Goal: Transaction & Acquisition: Purchase product/service

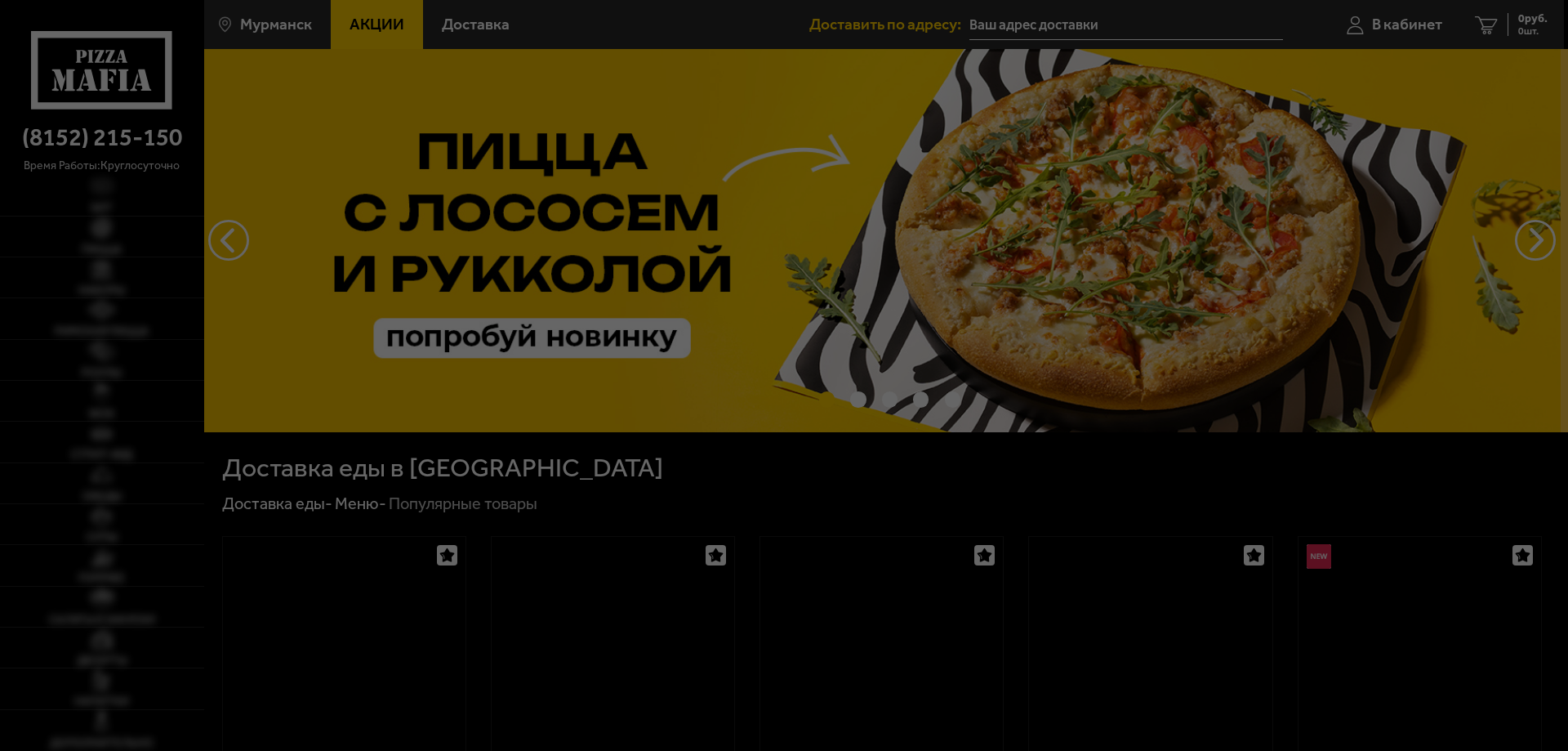
type input "[STREET_ADDRESS][PERSON_NAME]"
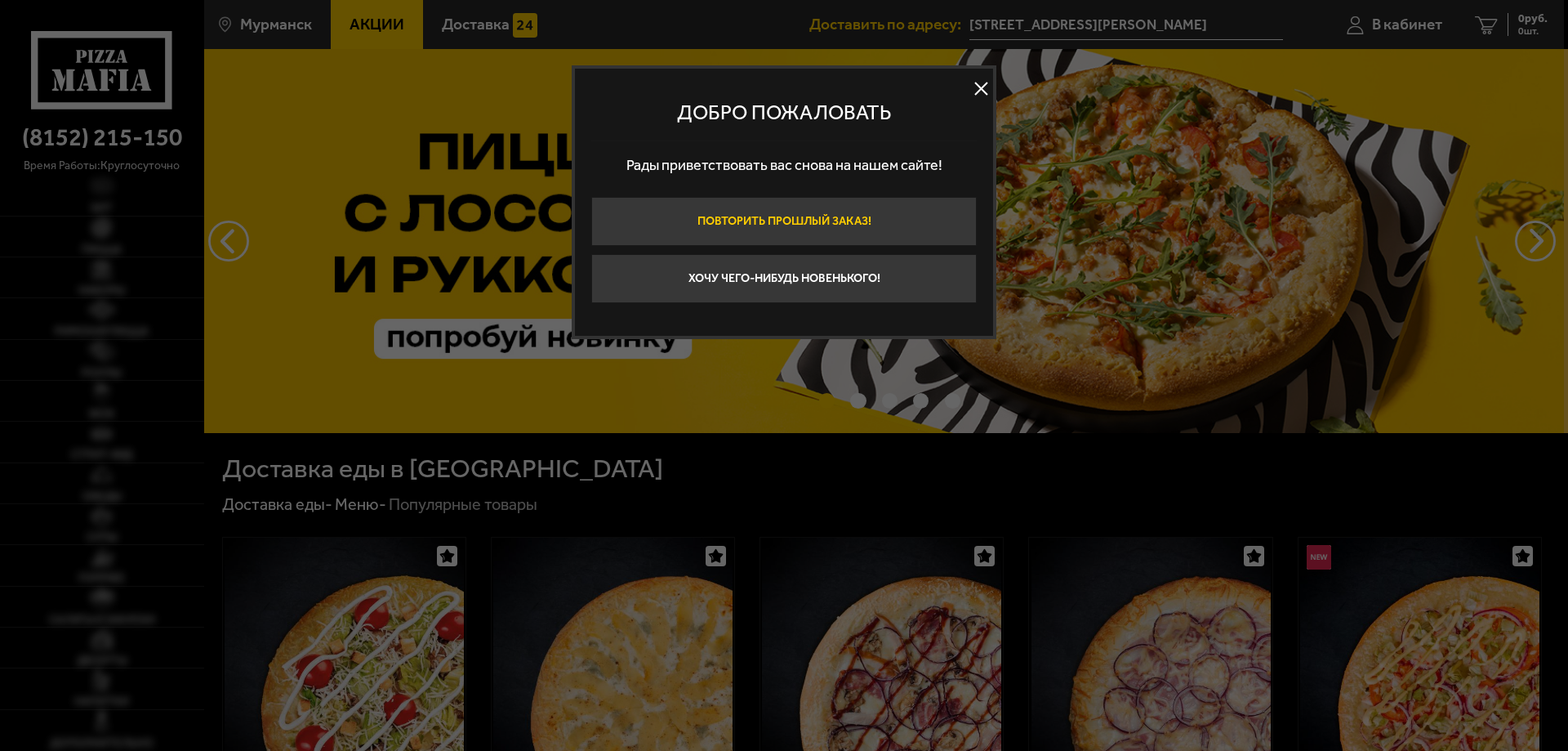
click at [805, 228] on button "Повторить прошлый заказ!" at bounding box center [784, 222] width 386 height 49
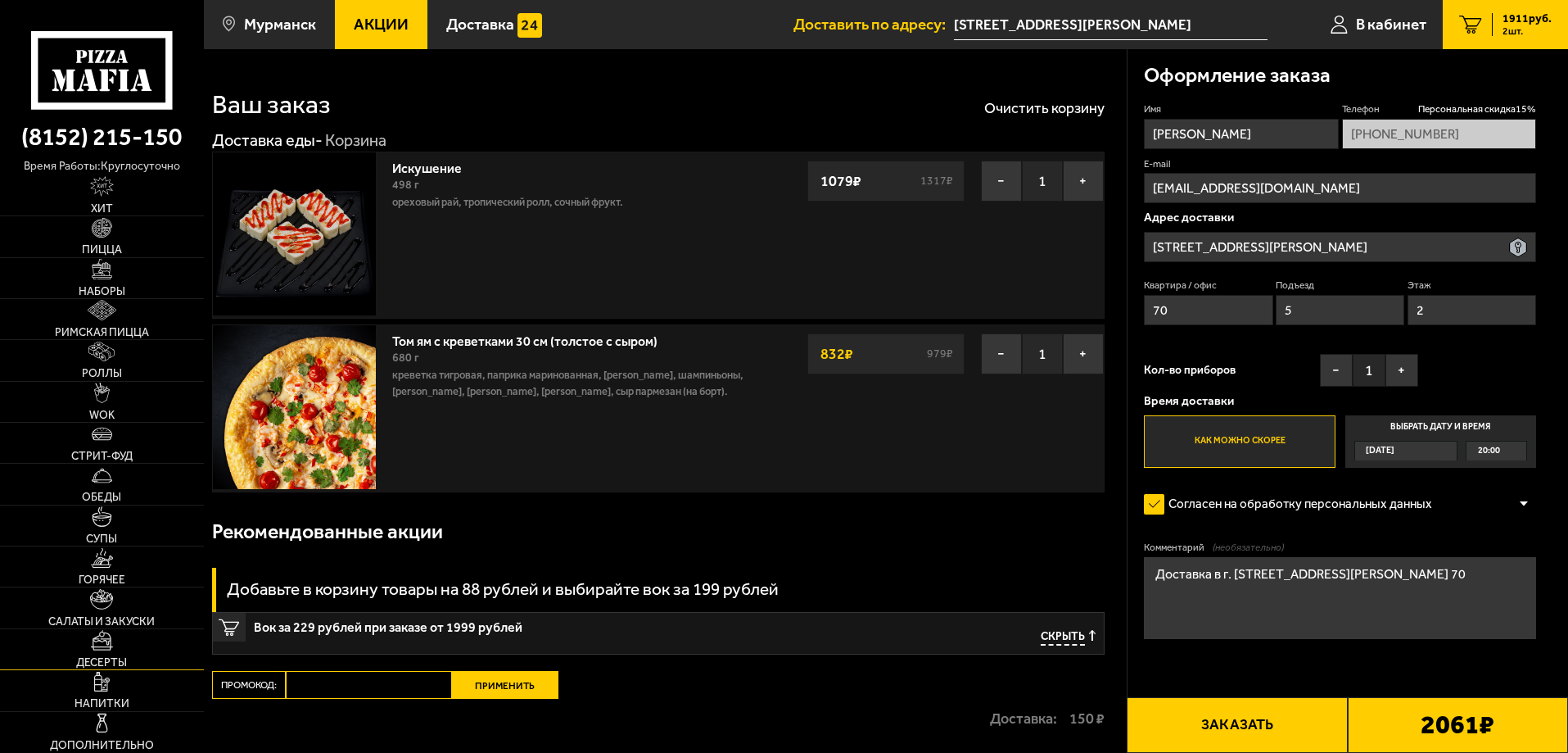
click at [120, 653] on link "Десерты" at bounding box center [101, 648] width 204 height 40
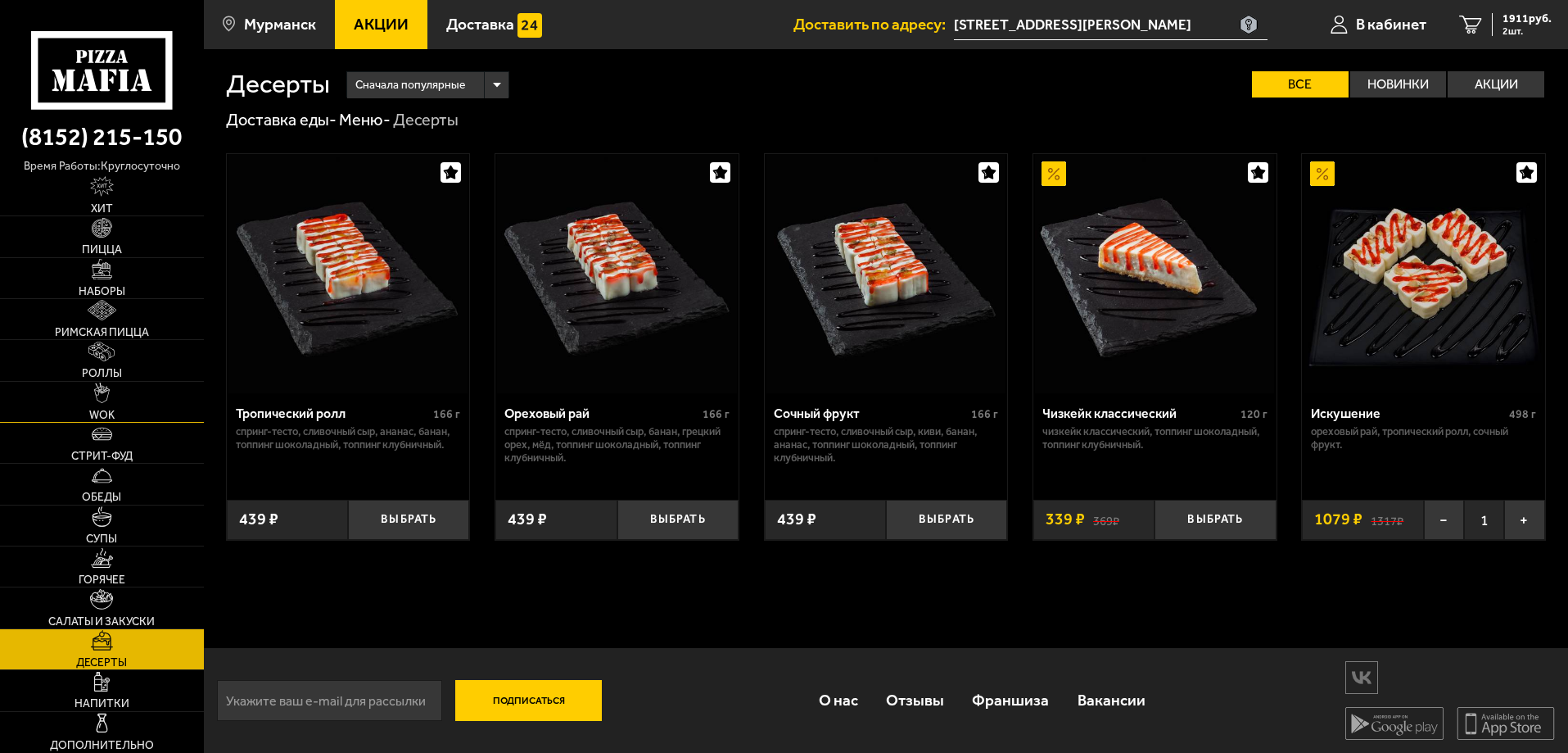
click at [101, 399] on img at bounding box center [101, 393] width 15 height 20
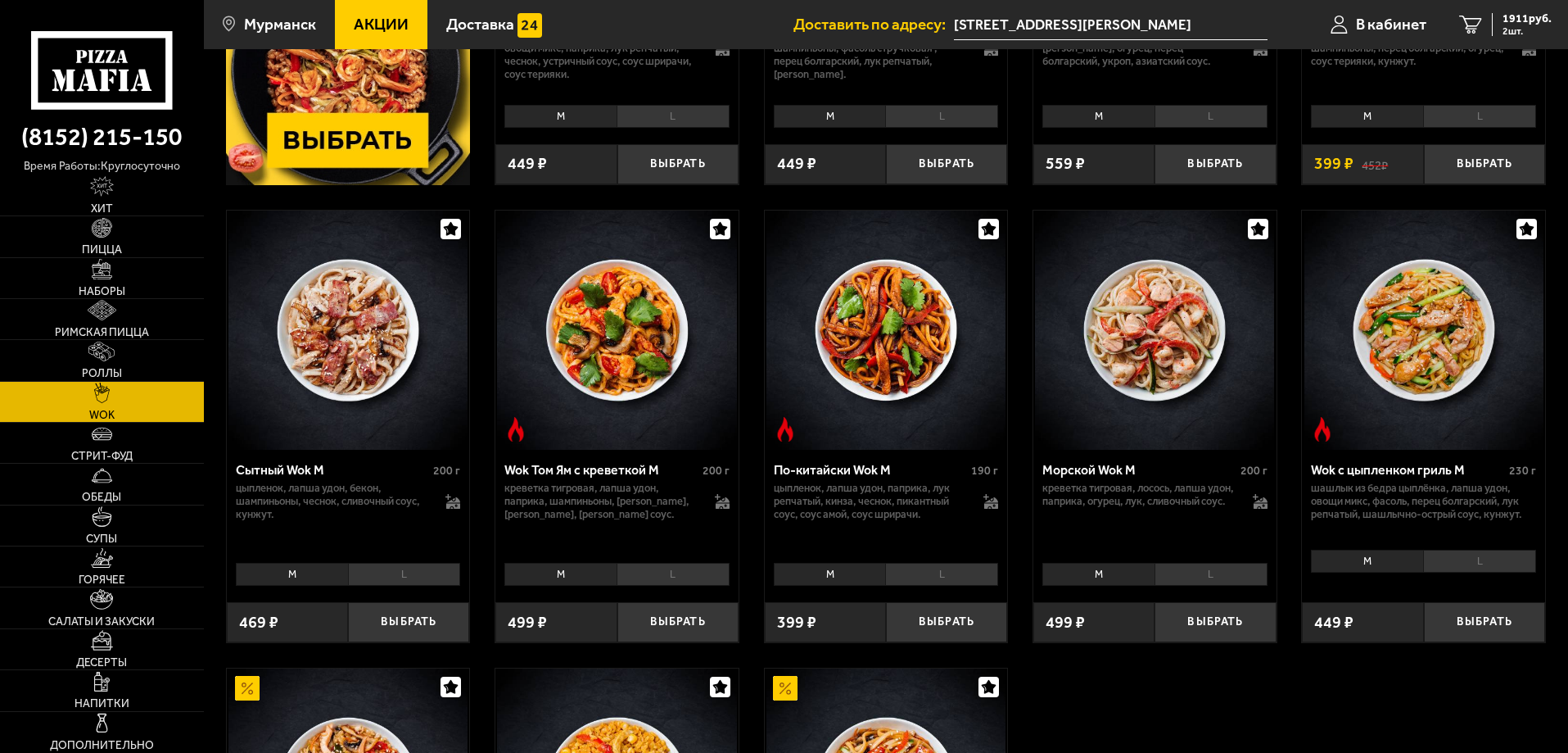
scroll to position [574, 0]
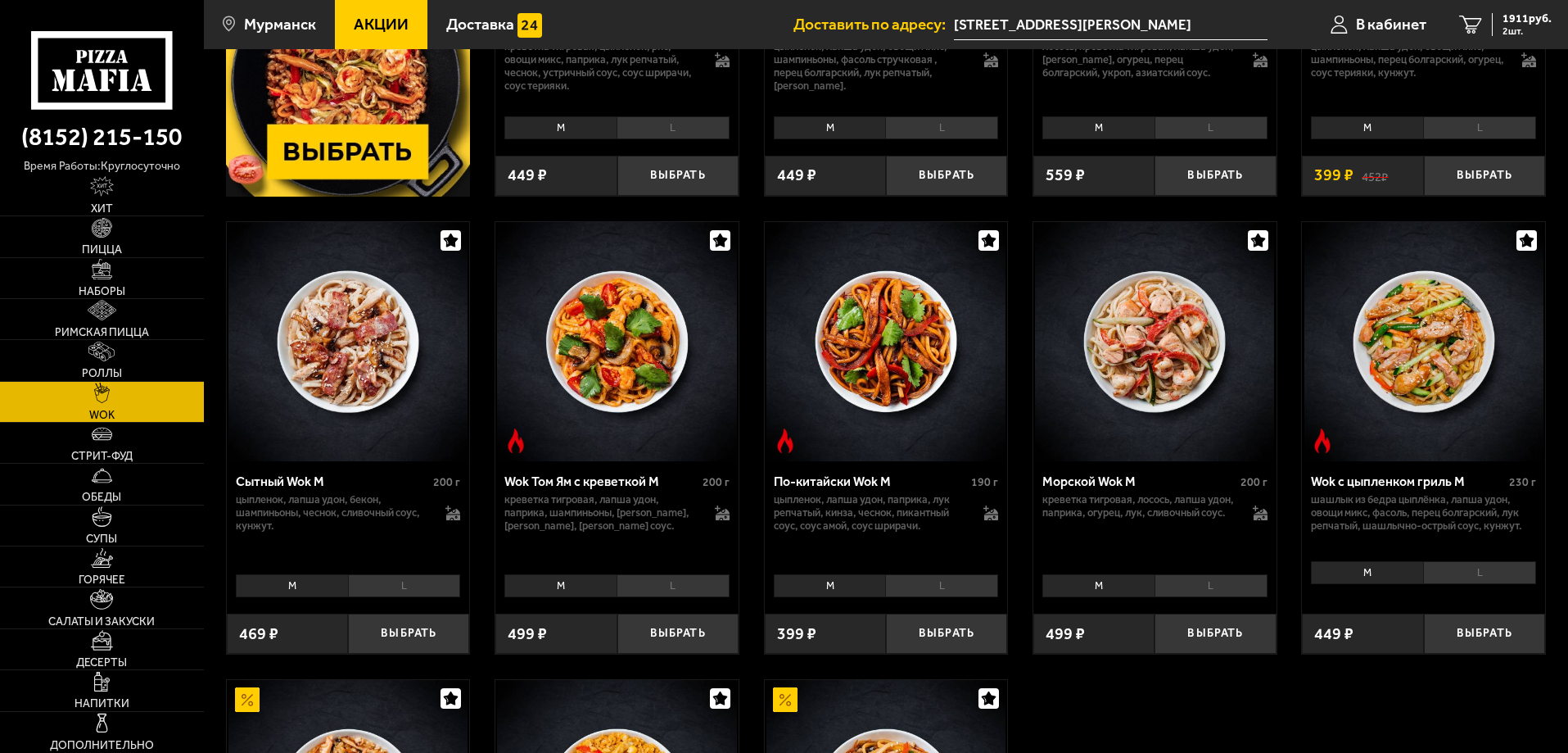
click at [657, 582] on li "L" at bounding box center [673, 586] width 113 height 23
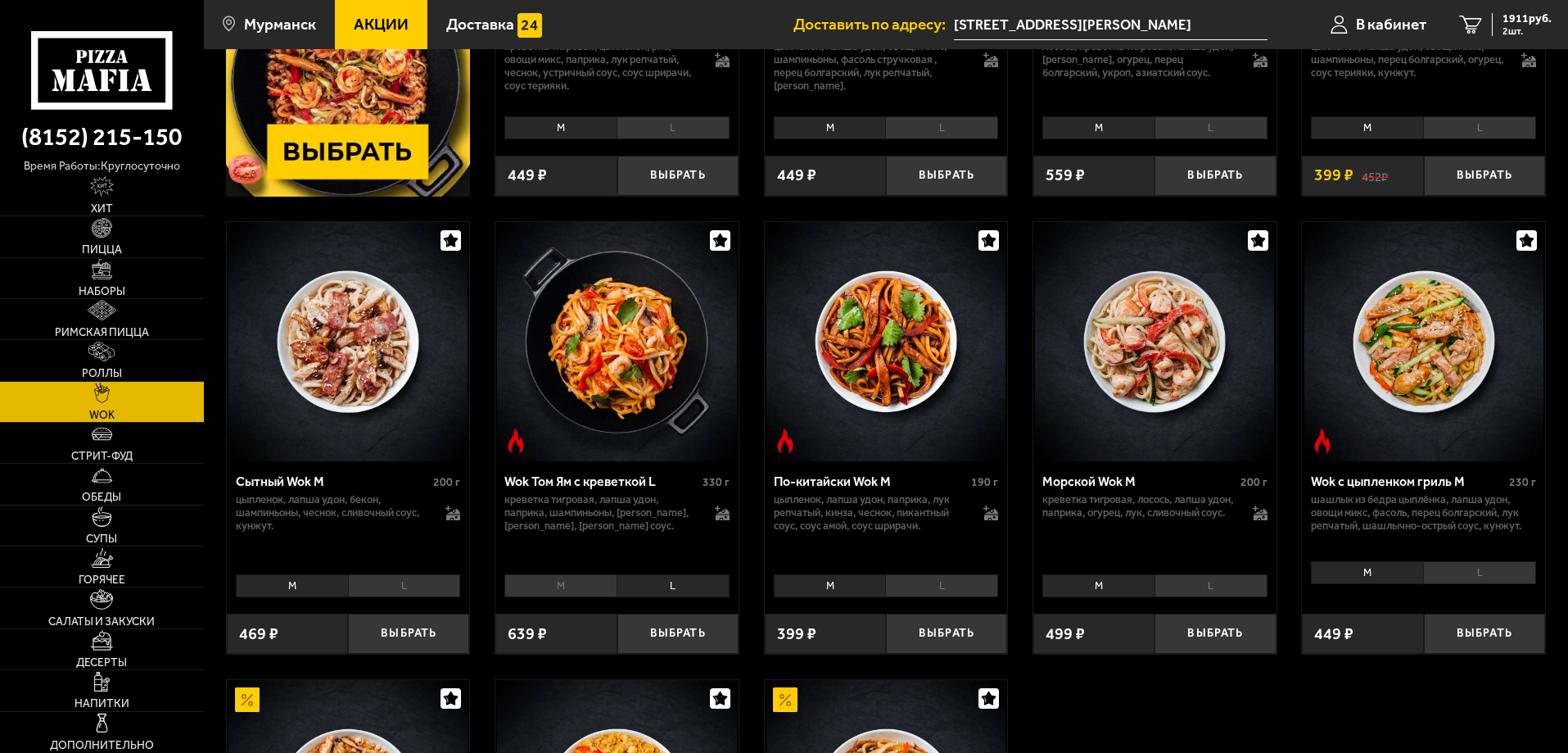
click at [574, 587] on li "M" at bounding box center [560, 586] width 112 height 23
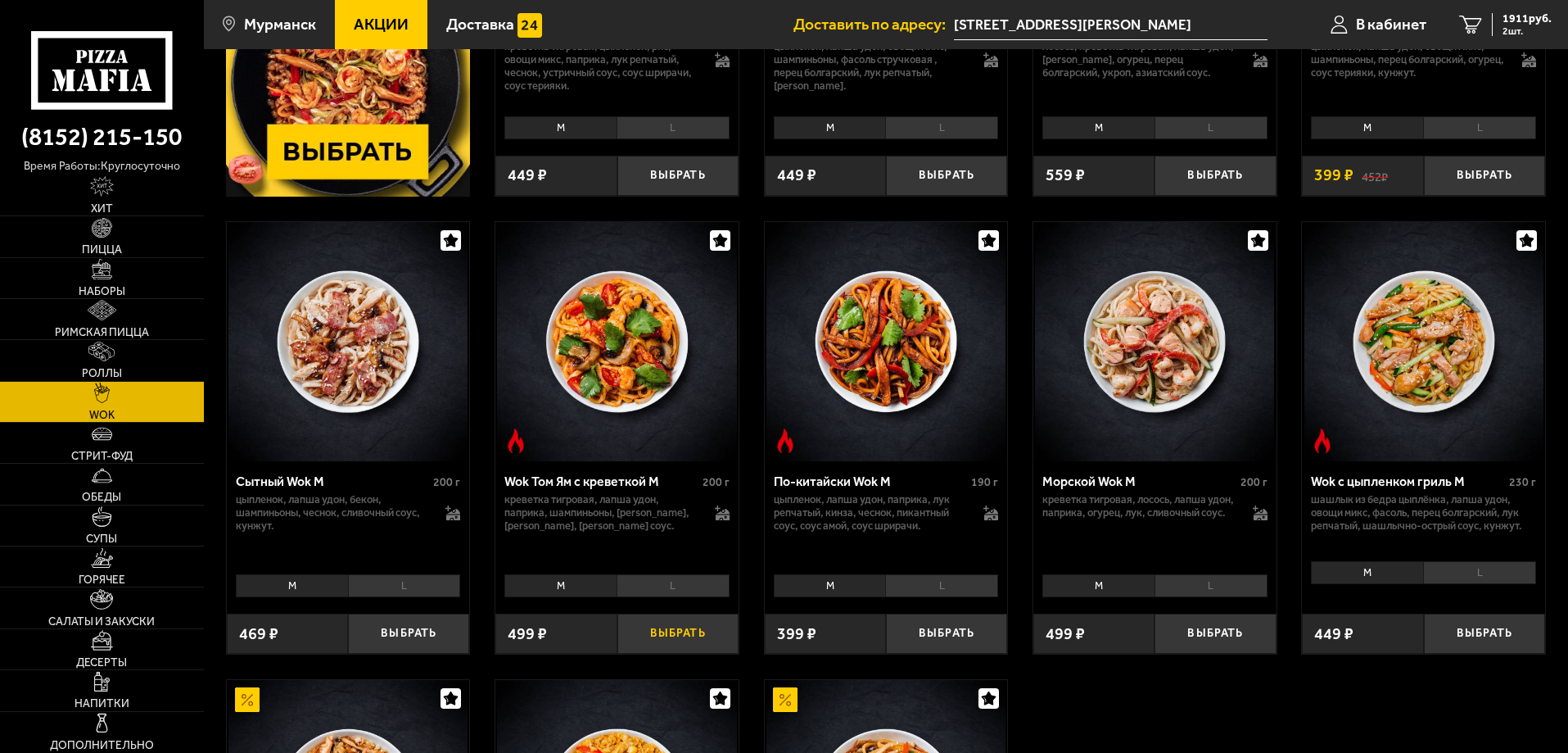
click at [691, 633] on button "Выбрать" at bounding box center [678, 633] width 121 height 40
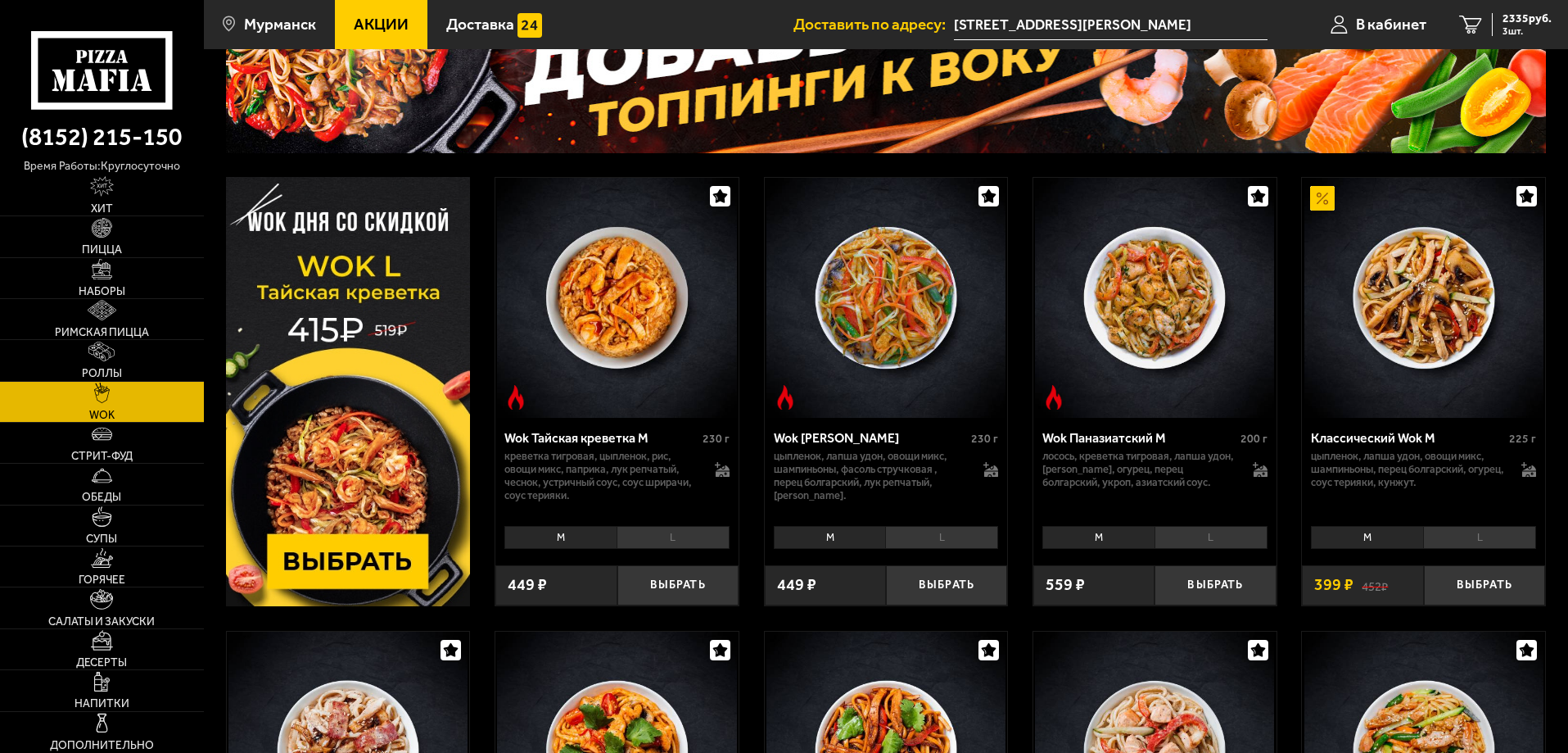
scroll to position [0, 0]
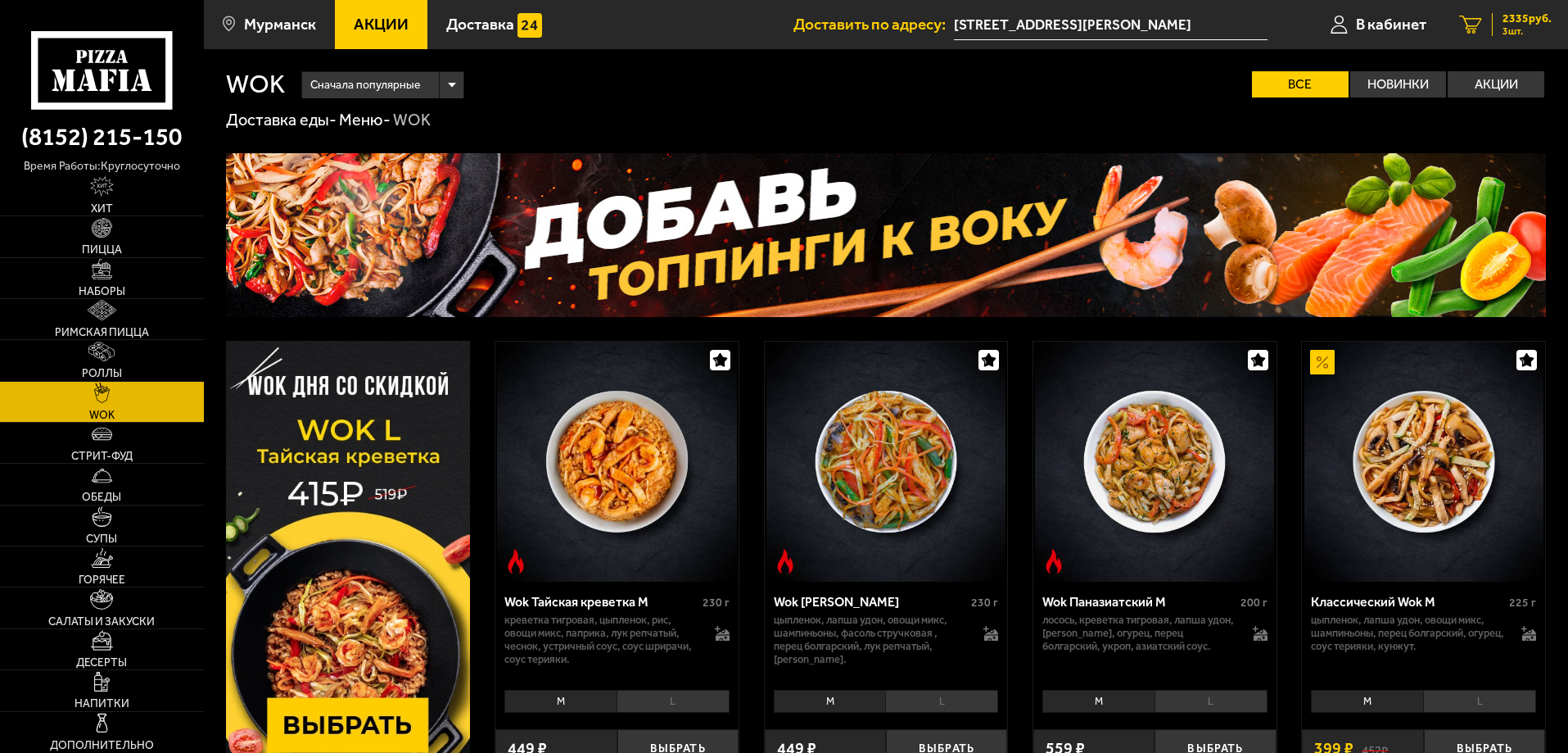
click at [1496, 29] on div "2335 руб. 3 шт." at bounding box center [1522, 25] width 60 height 23
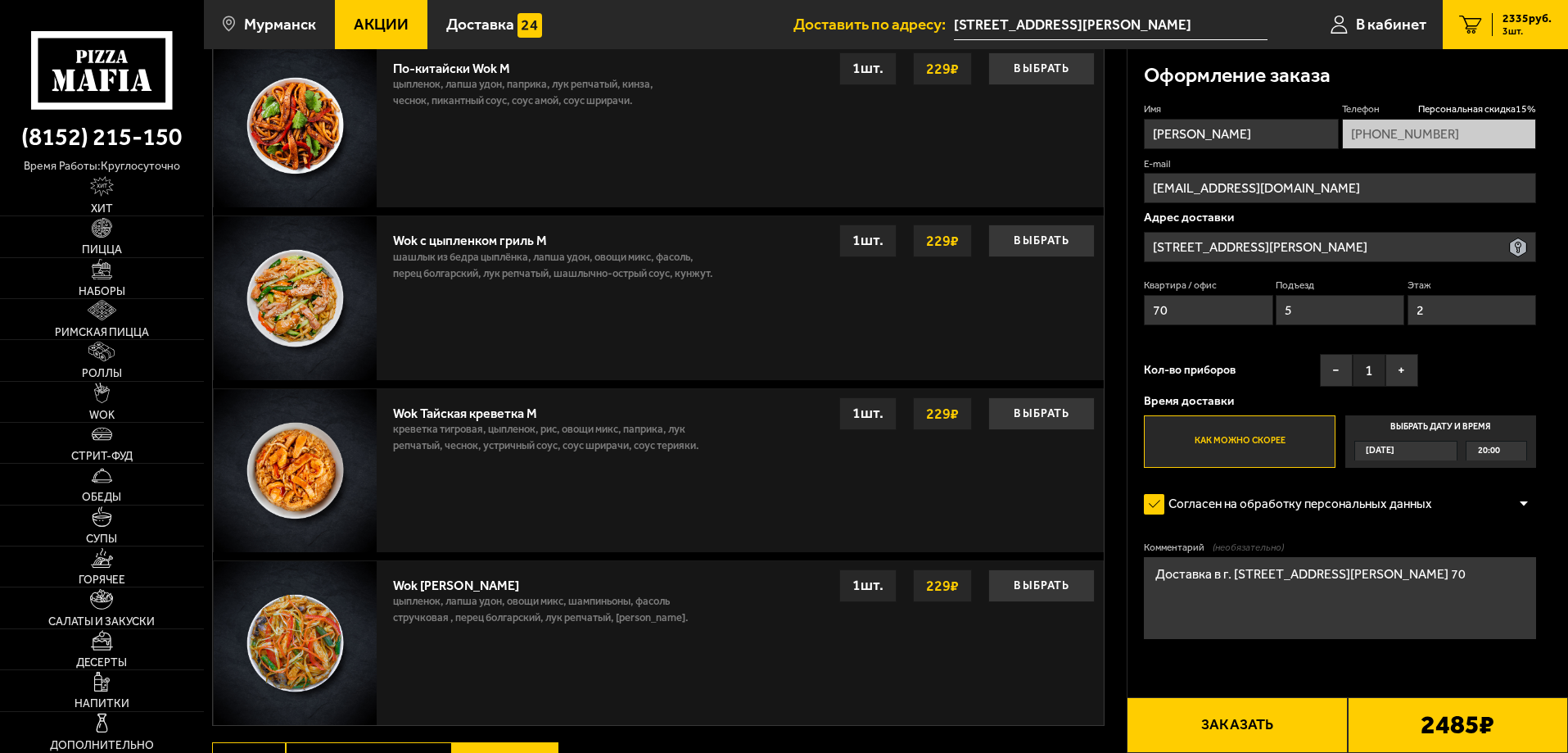
scroll to position [1111, 0]
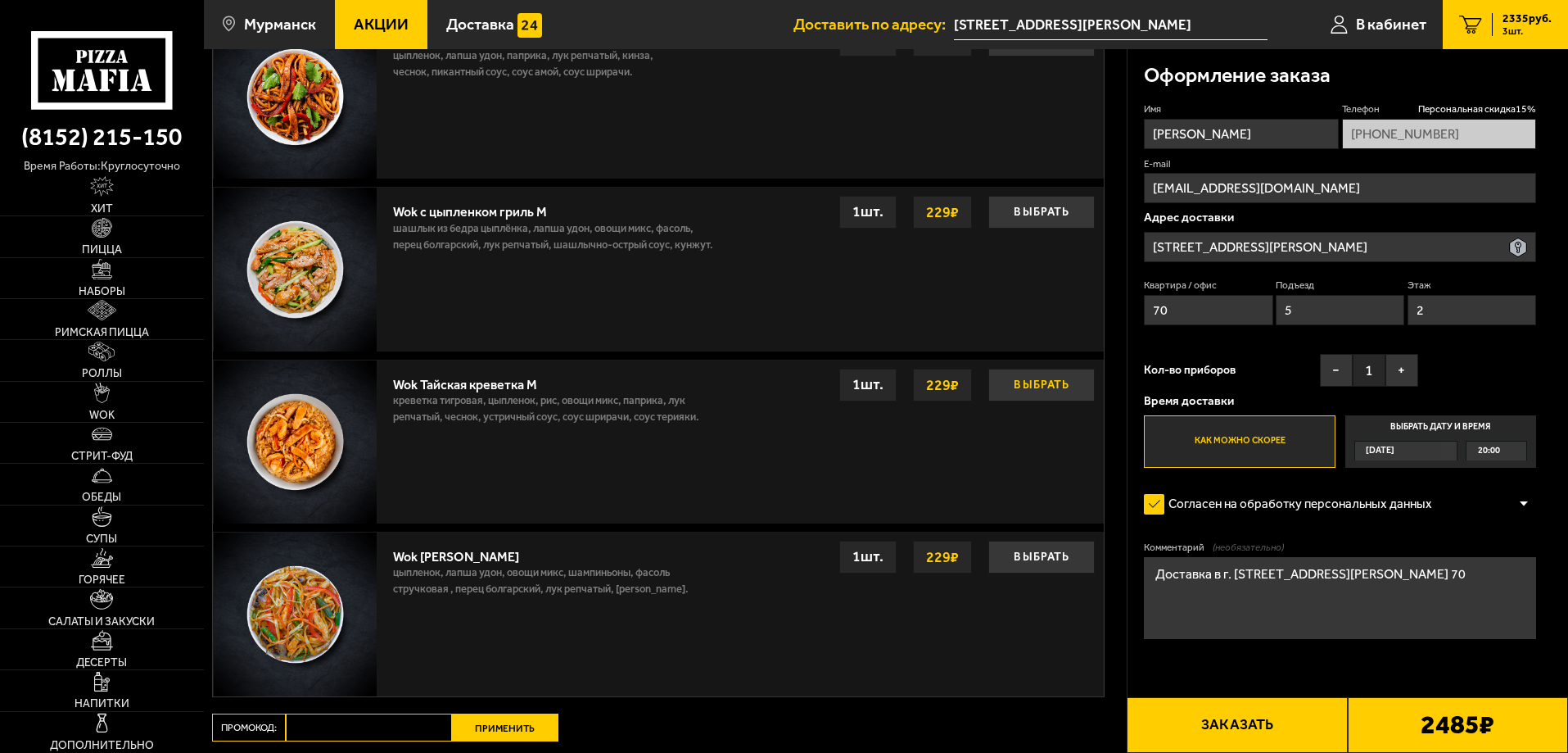
click at [1050, 395] on button "Выбрать" at bounding box center [1042, 385] width 106 height 33
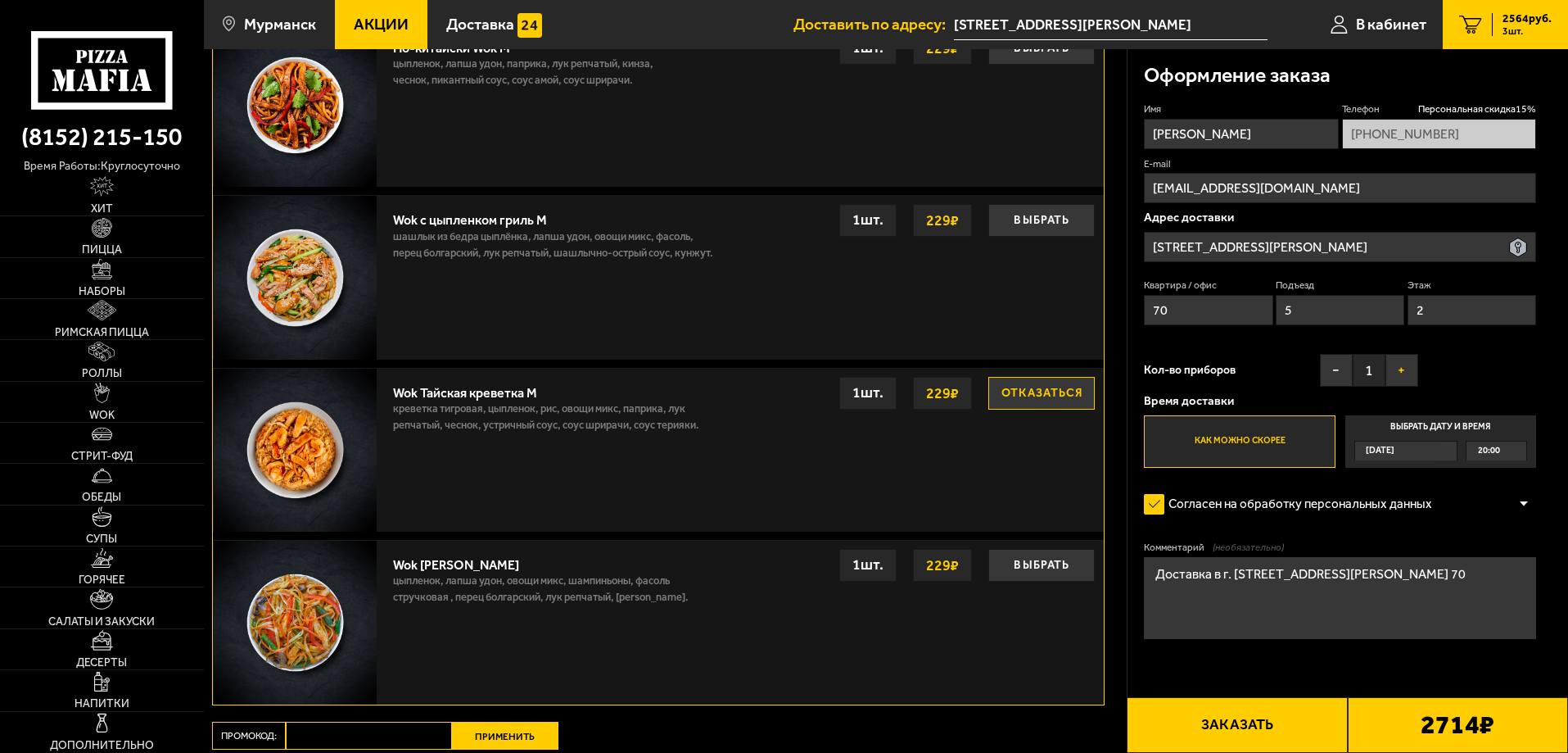
click at [1404, 377] on button "+" at bounding box center [1402, 370] width 33 height 33
click at [1405, 374] on button "+" at bounding box center [1402, 370] width 33 height 33
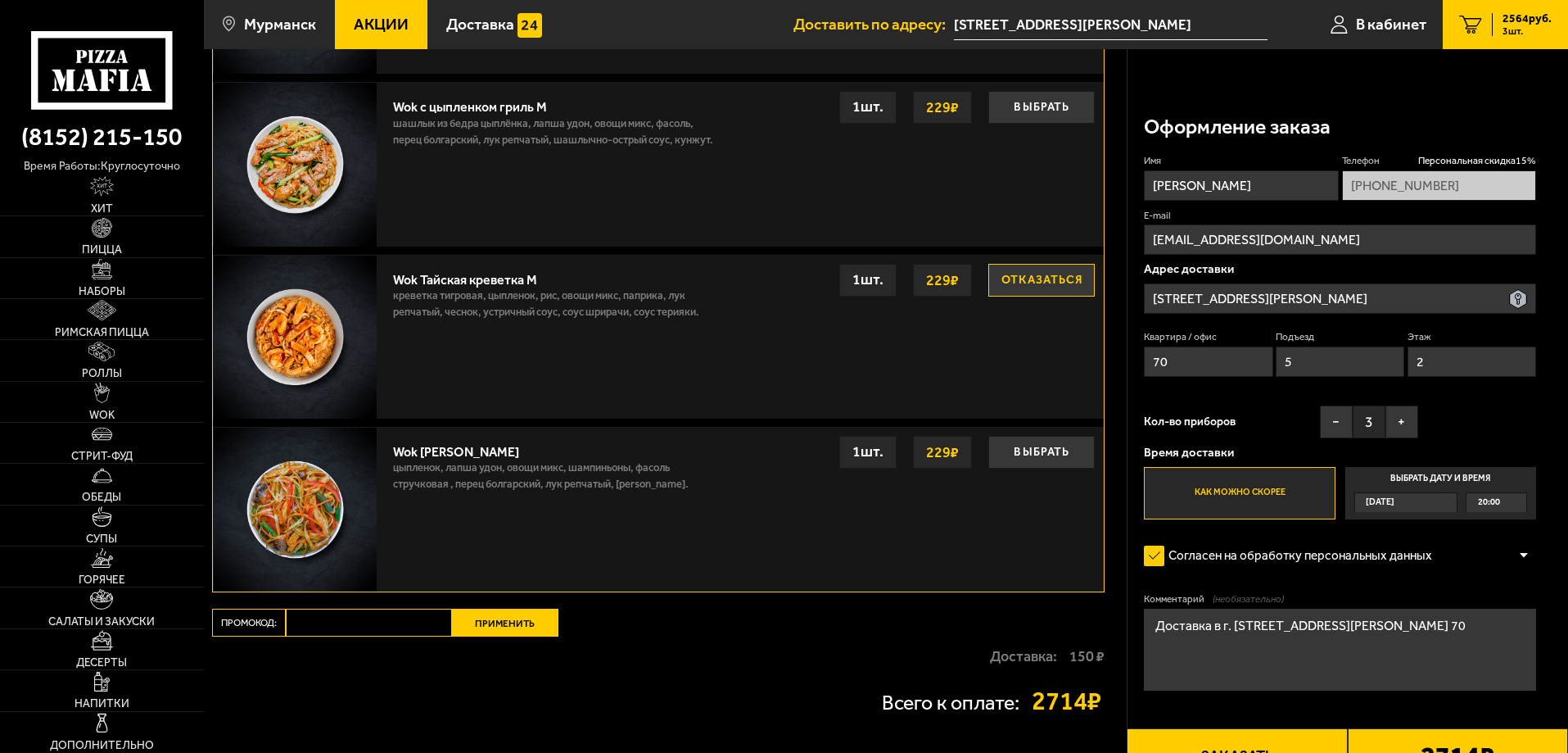
scroll to position [1366, 0]
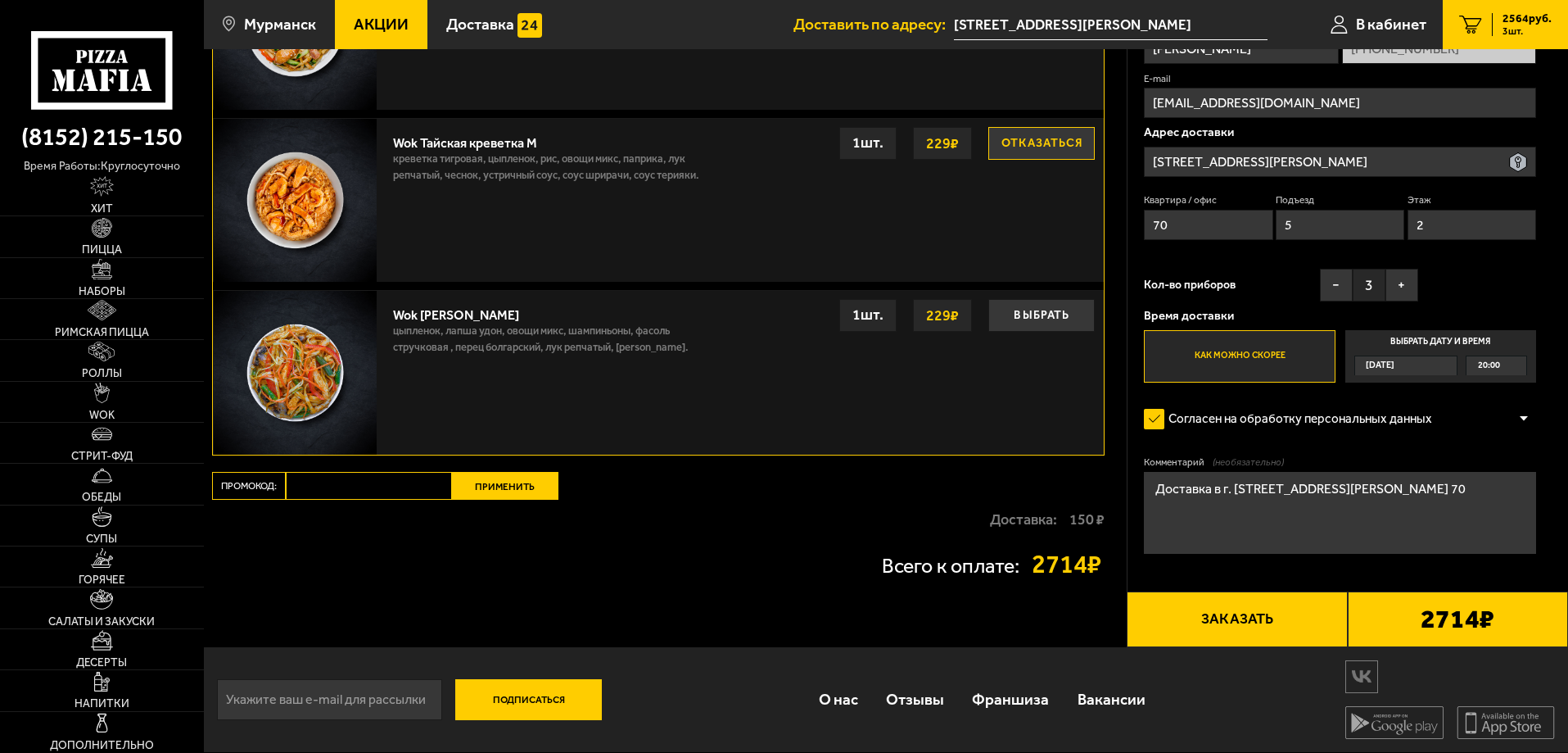
click at [1023, 522] on p "Доставка:" at bounding box center [1023, 519] width 67 height 14
click at [1070, 569] on strong "2714 ₽" at bounding box center [1068, 564] width 74 height 26
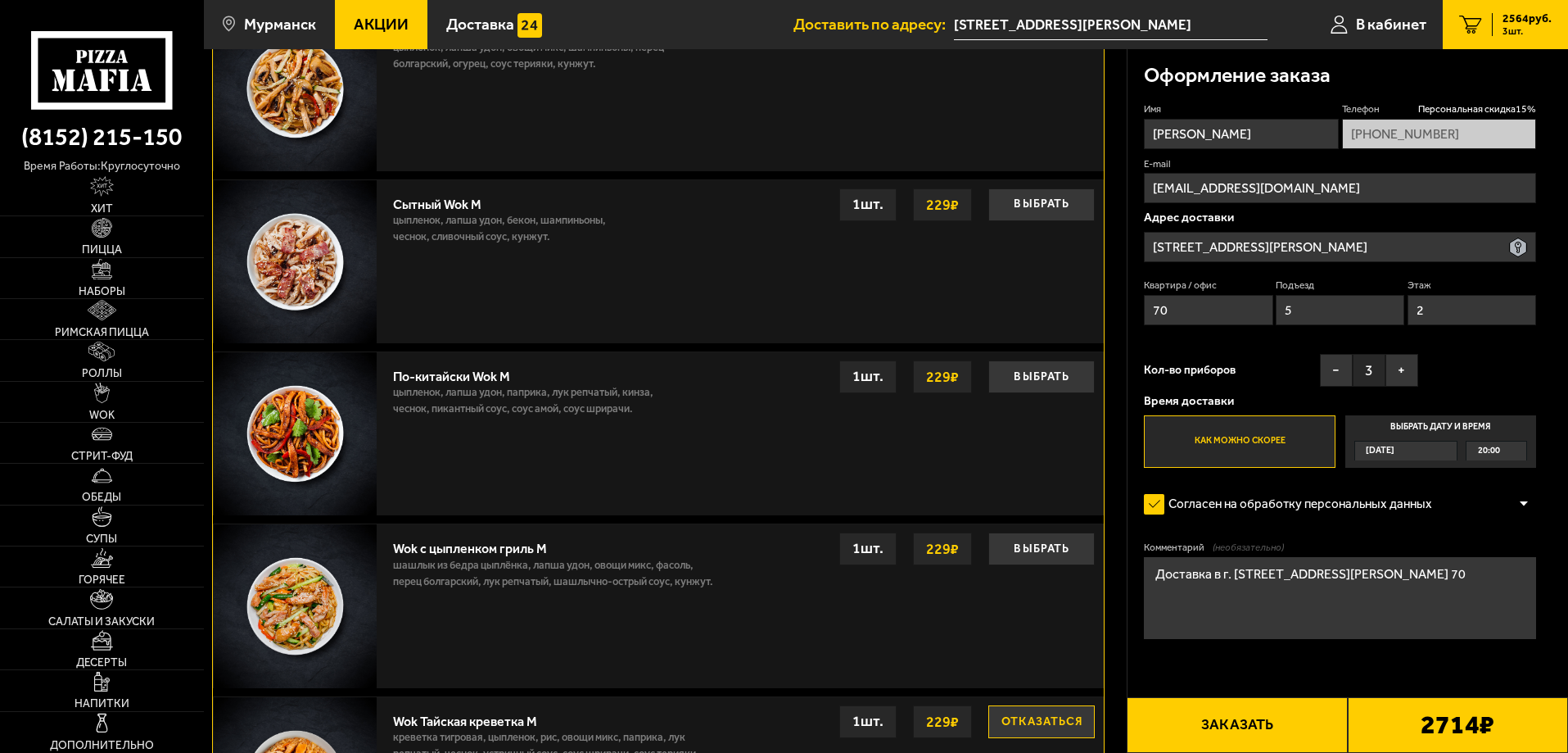
scroll to position [983, 0]
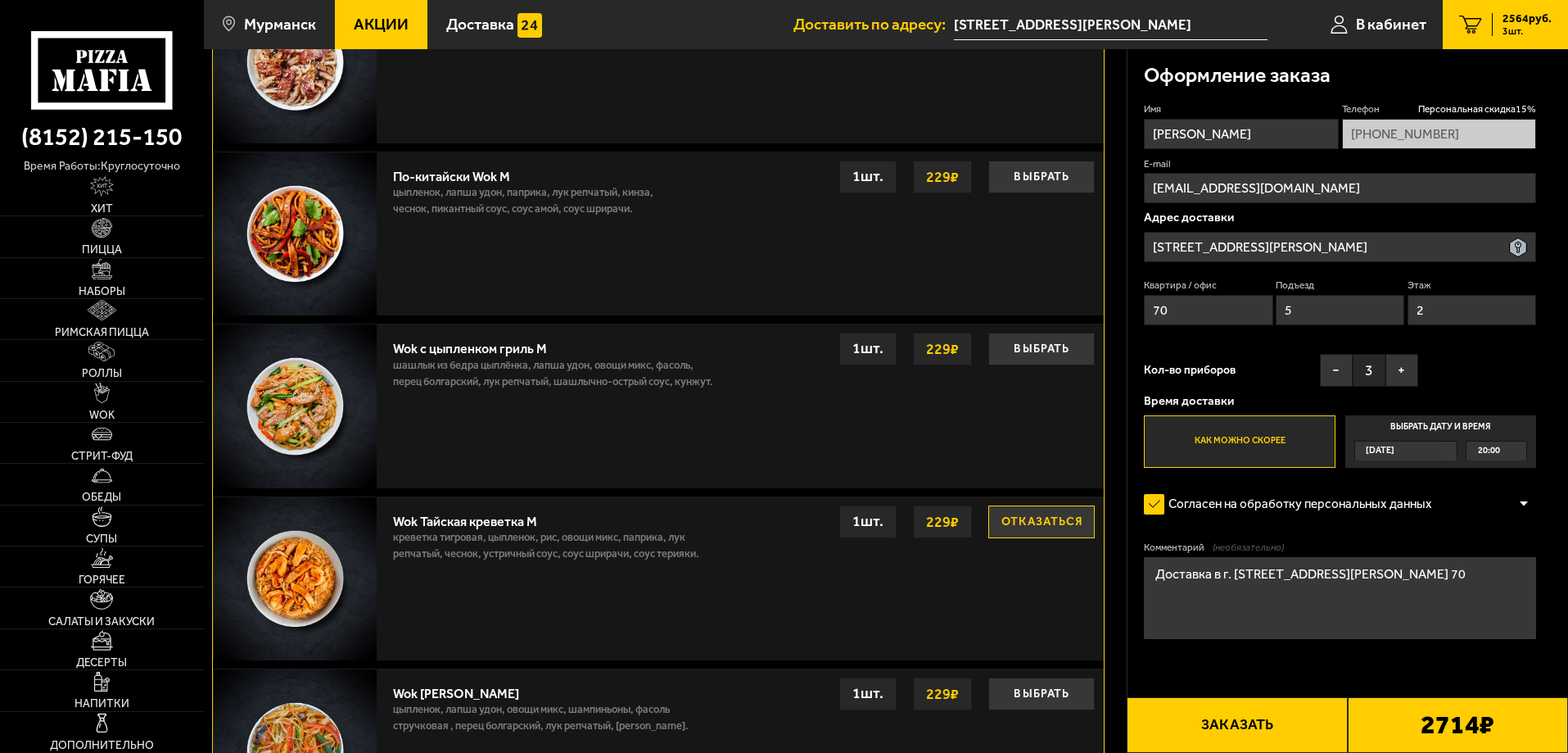
click at [1036, 526] on button "Отказаться" at bounding box center [1042, 521] width 106 height 33
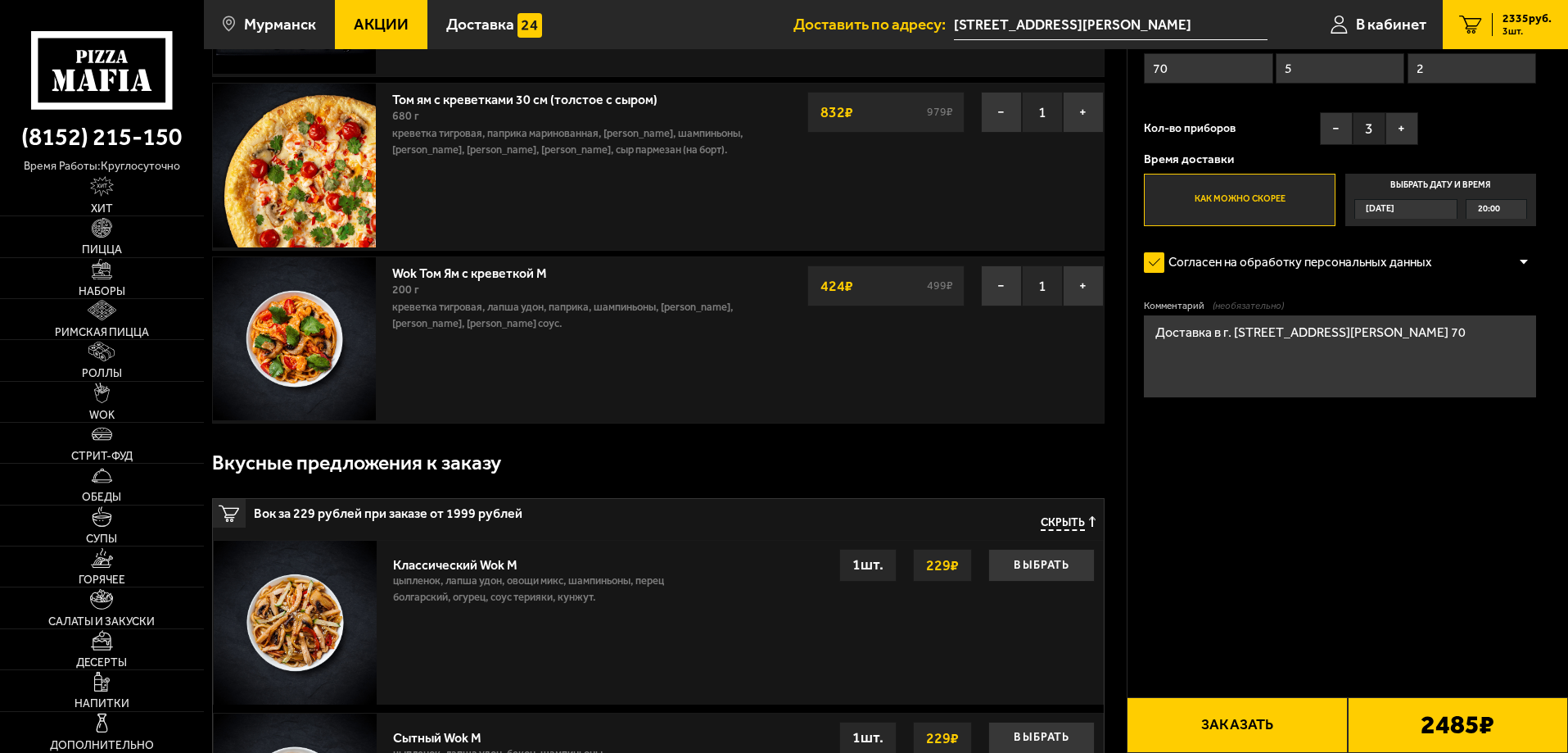
scroll to position [0, 0]
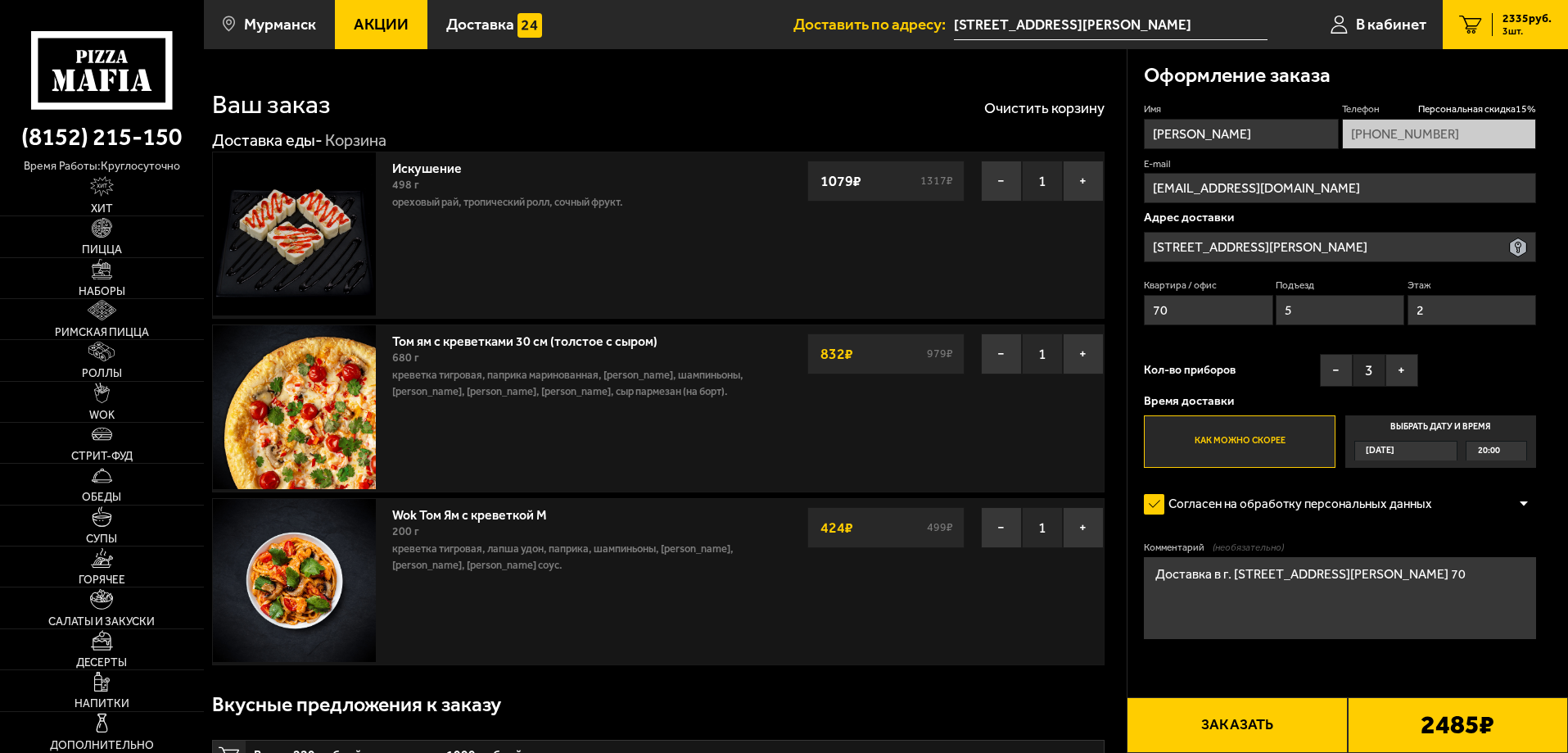
click at [661, 207] on p "Ореховый рай, Тропический ролл, Сочный фрукт." at bounding box center [574, 202] width 363 height 16
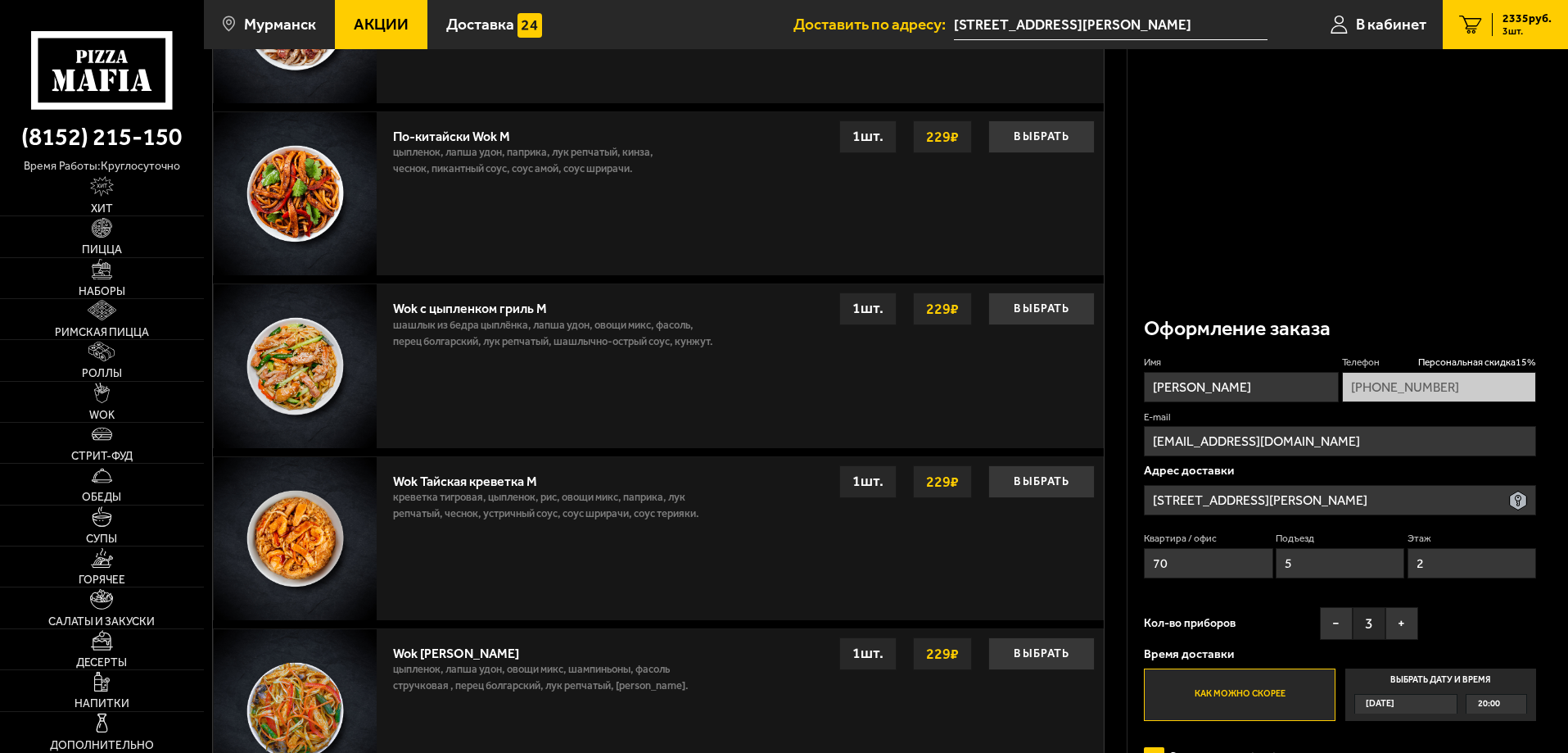
scroll to position [1311, 0]
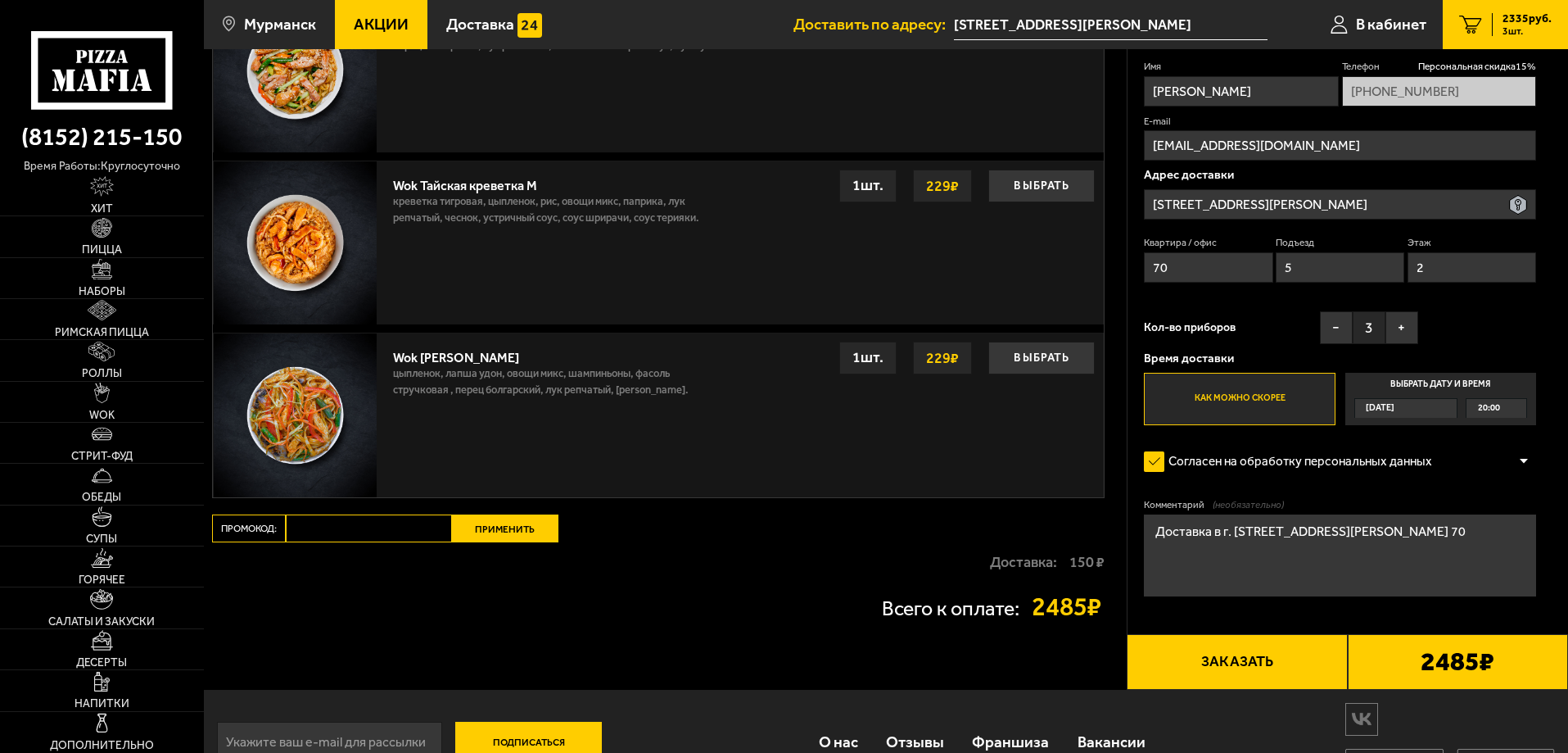
click at [994, 570] on p "Доставка:" at bounding box center [1023, 561] width 67 height 14
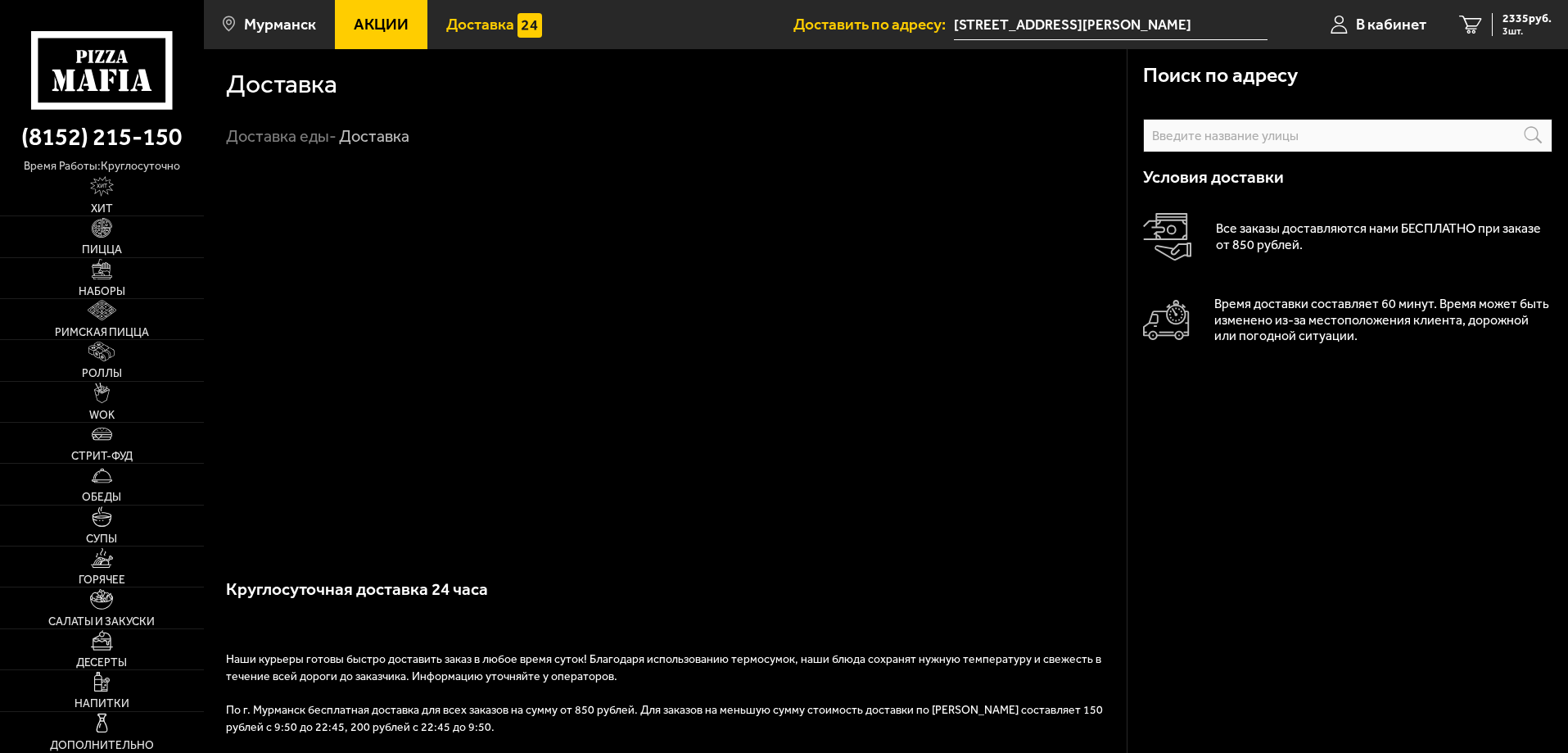
click at [1266, 233] on p "Все заказы доставляются нами БЕСПЛАТНО при заказе от 850 рублей." at bounding box center [1385, 237] width 336 height 33
drag, startPoint x: 313, startPoint y: 136, endPoint x: 328, endPoint y: 136, distance: 15.0
click at [313, 135] on link "Доставка еды -" at bounding box center [281, 135] width 111 height 19
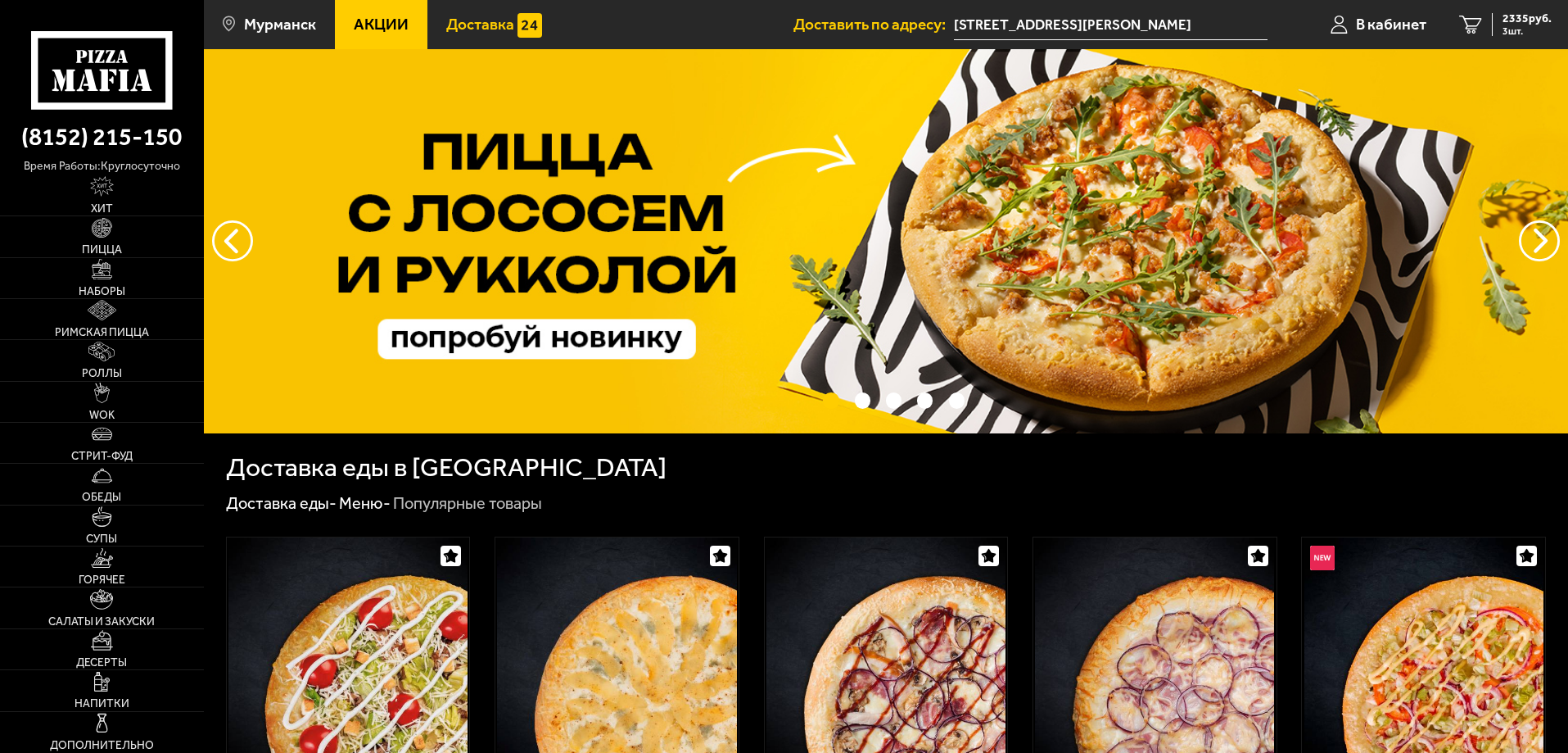
click at [488, 30] on span "Доставка" at bounding box center [480, 24] width 68 height 15
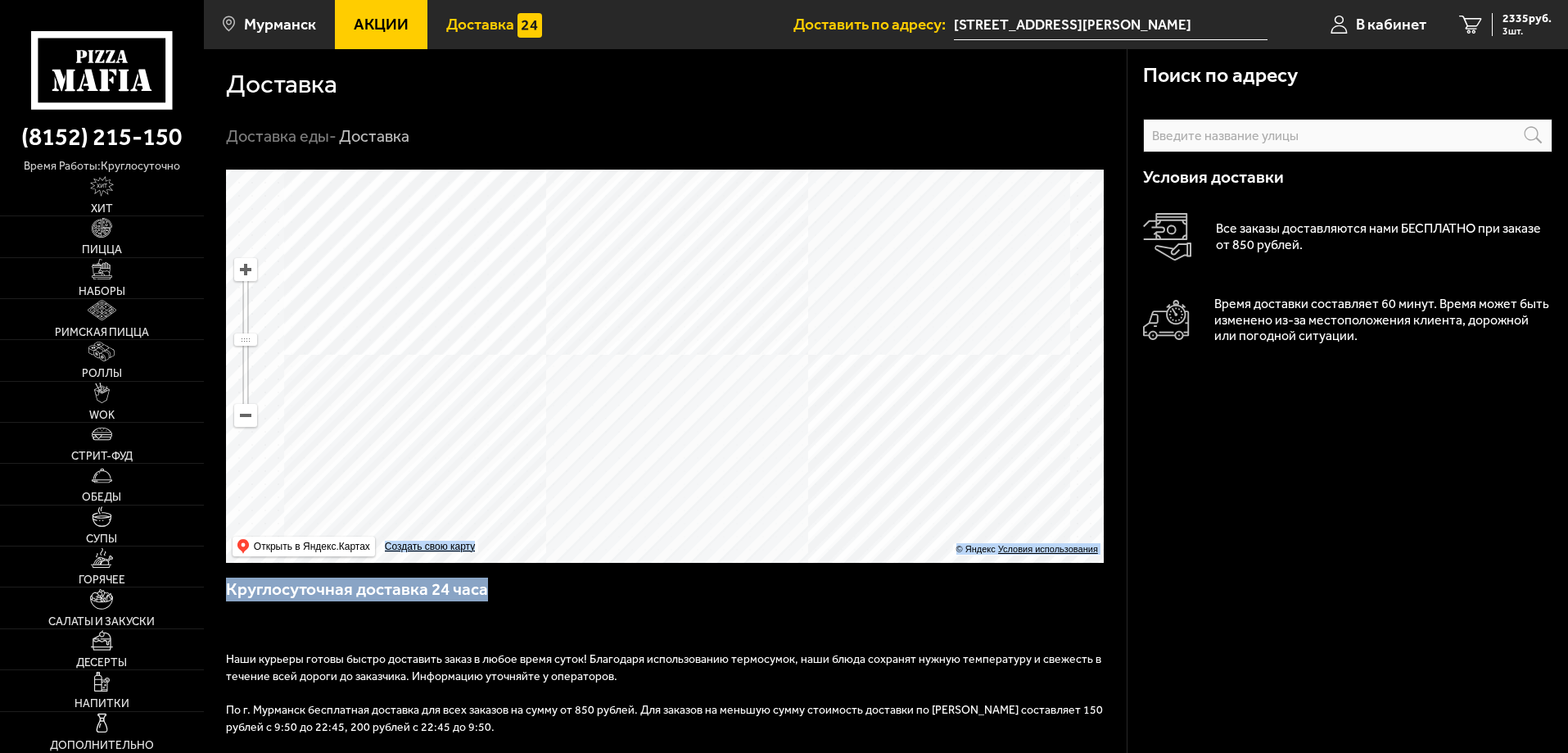
drag, startPoint x: 721, startPoint y: 608, endPoint x: 709, endPoint y: 544, distance: 65.1
click at [710, 546] on div "Поиск по адресу Информация по адресу Условия доставки Все заказы доставляются н…" at bounding box center [665, 586] width 923 height 832
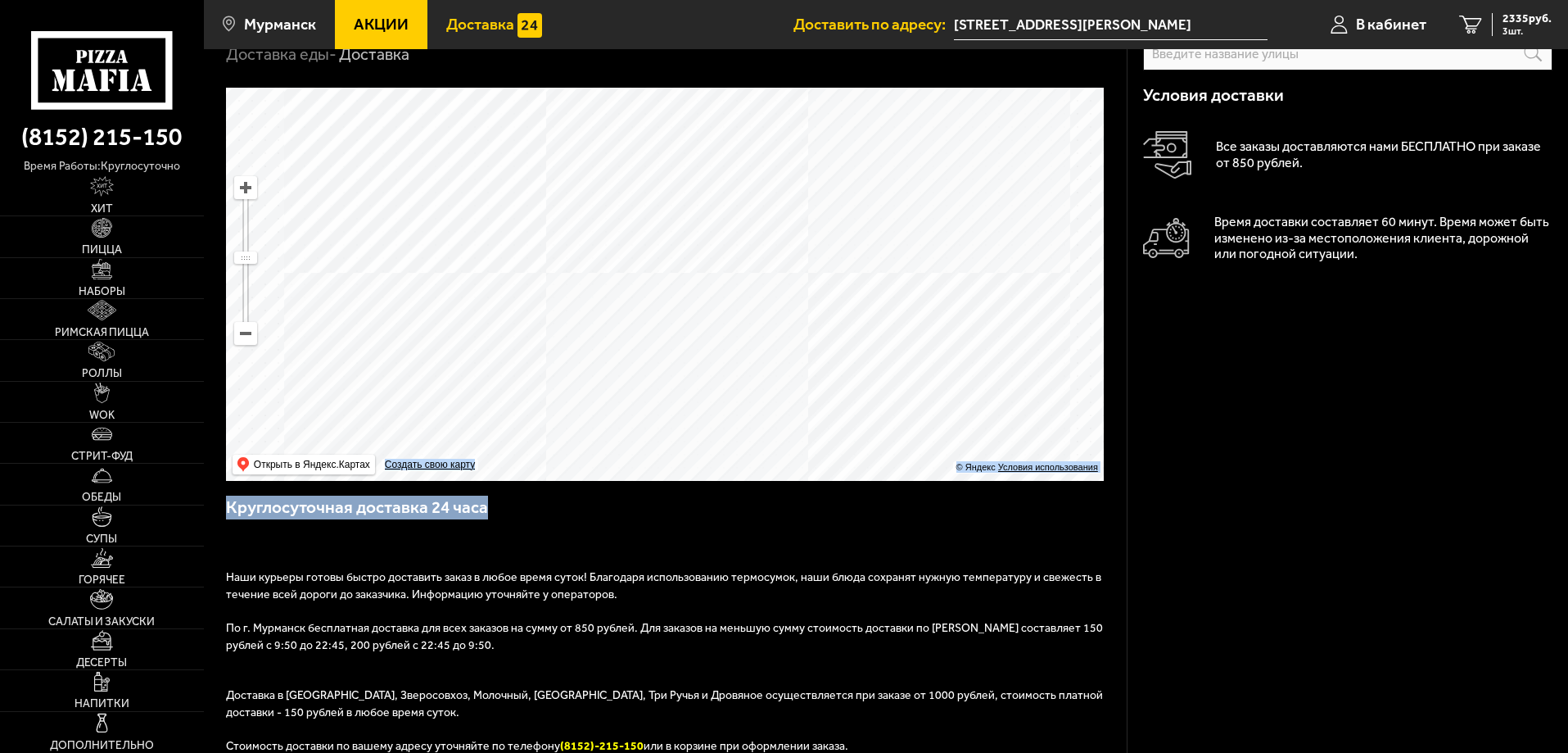
click at [700, 536] on h3 "Круглосуточная доставка 24 часа" at bounding box center [666, 515] width 879 height 40
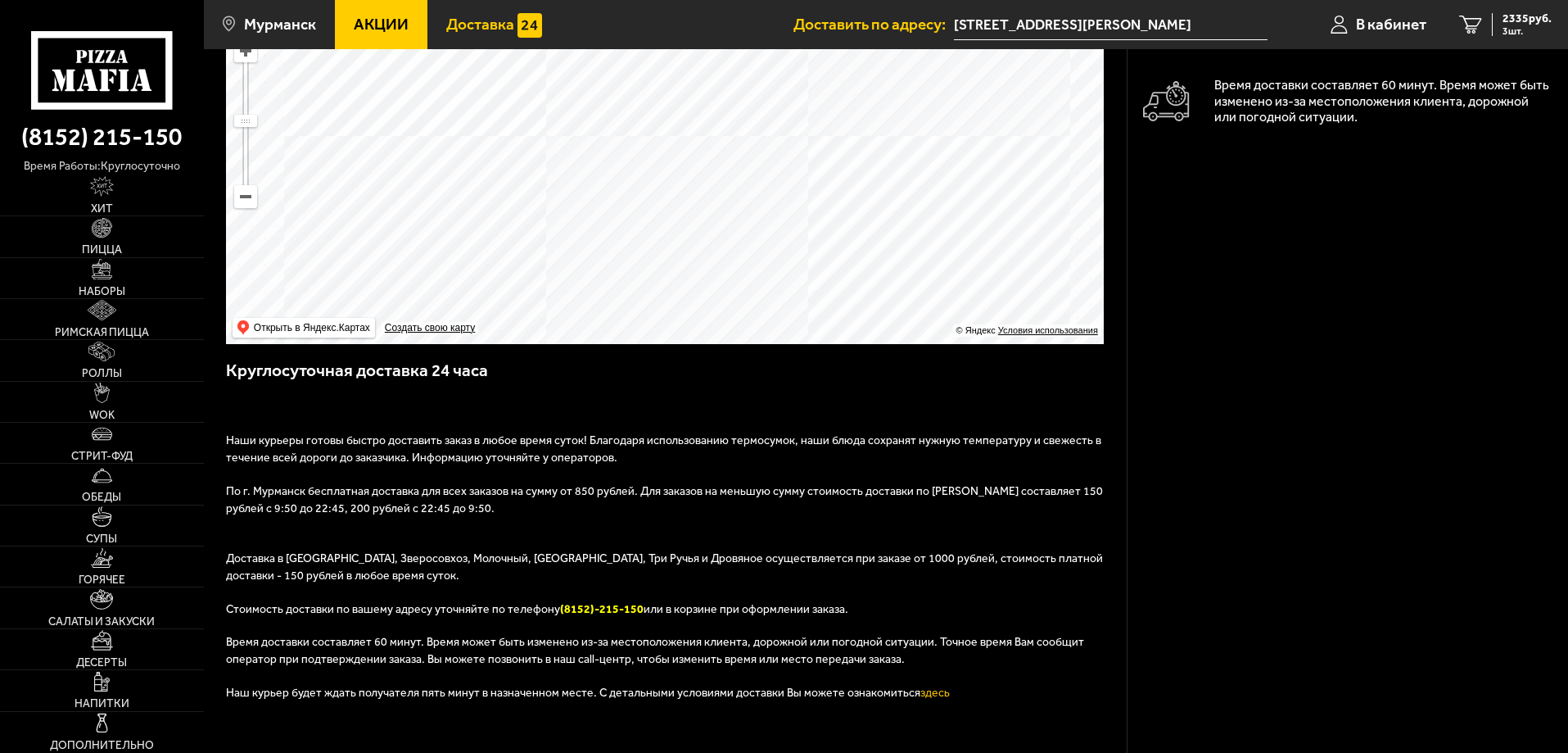
scroll to position [246, 0]
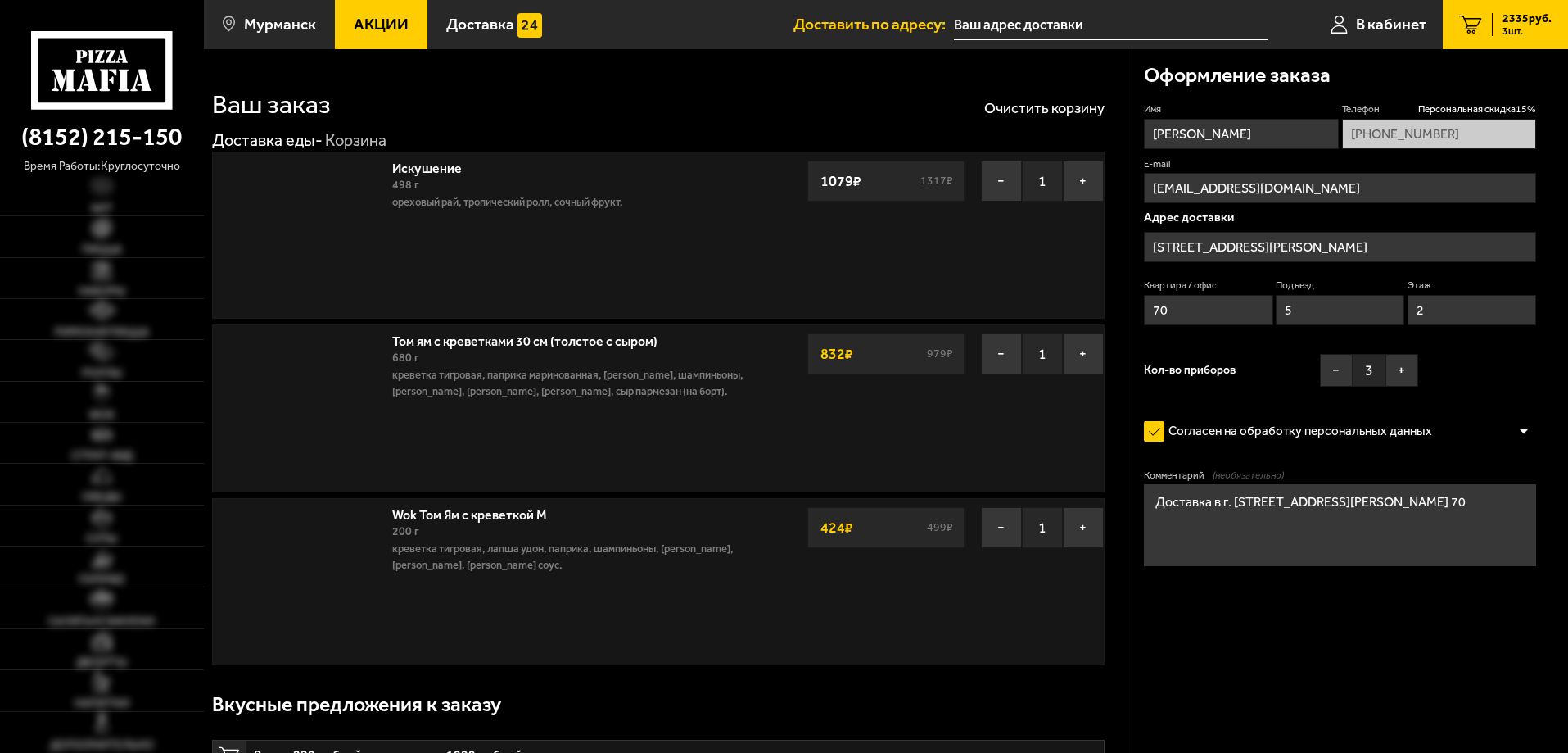
type input "[STREET_ADDRESS][PERSON_NAME]"
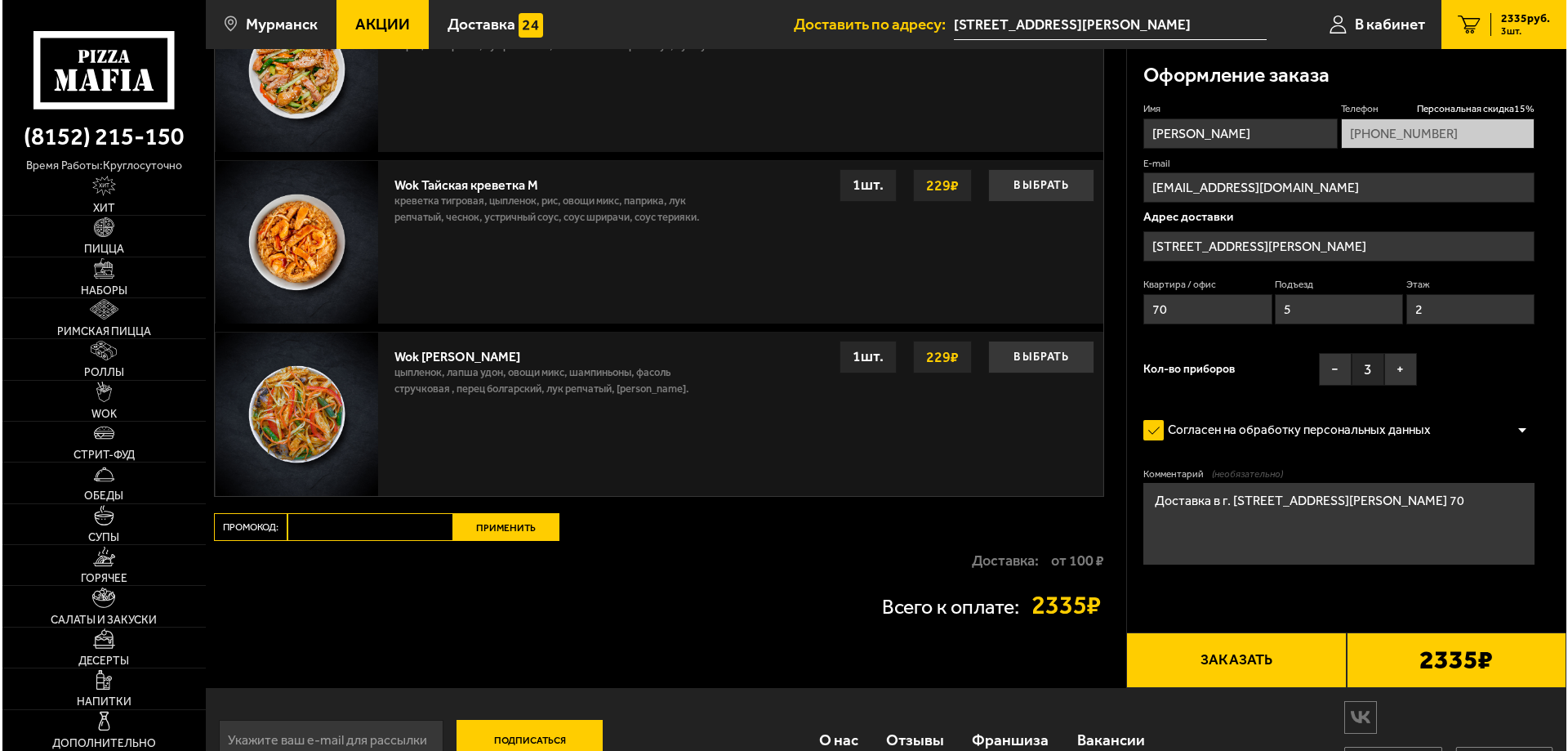
scroll to position [1307, 0]
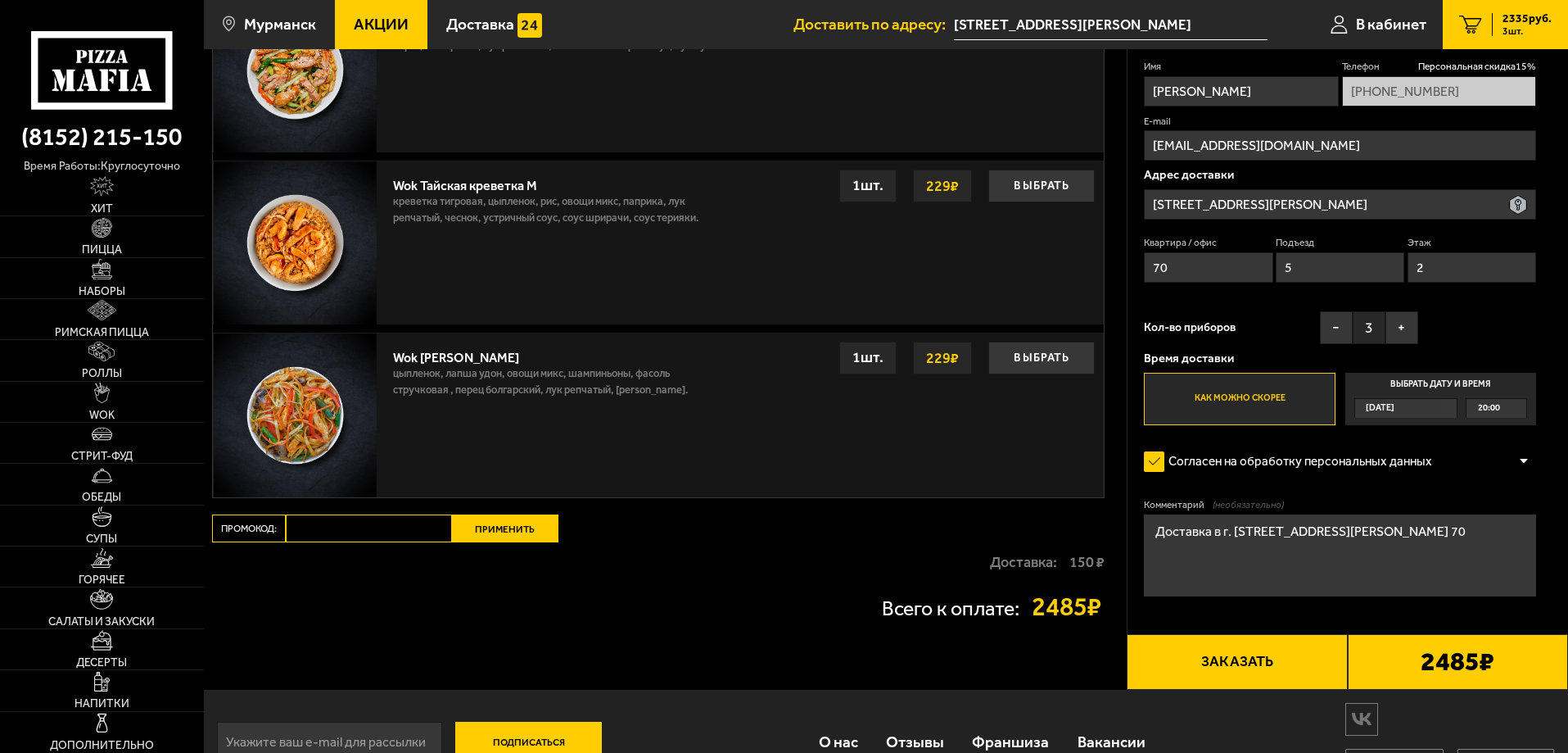
click at [1294, 662] on button "Заказать" at bounding box center [1237, 662] width 220 height 56
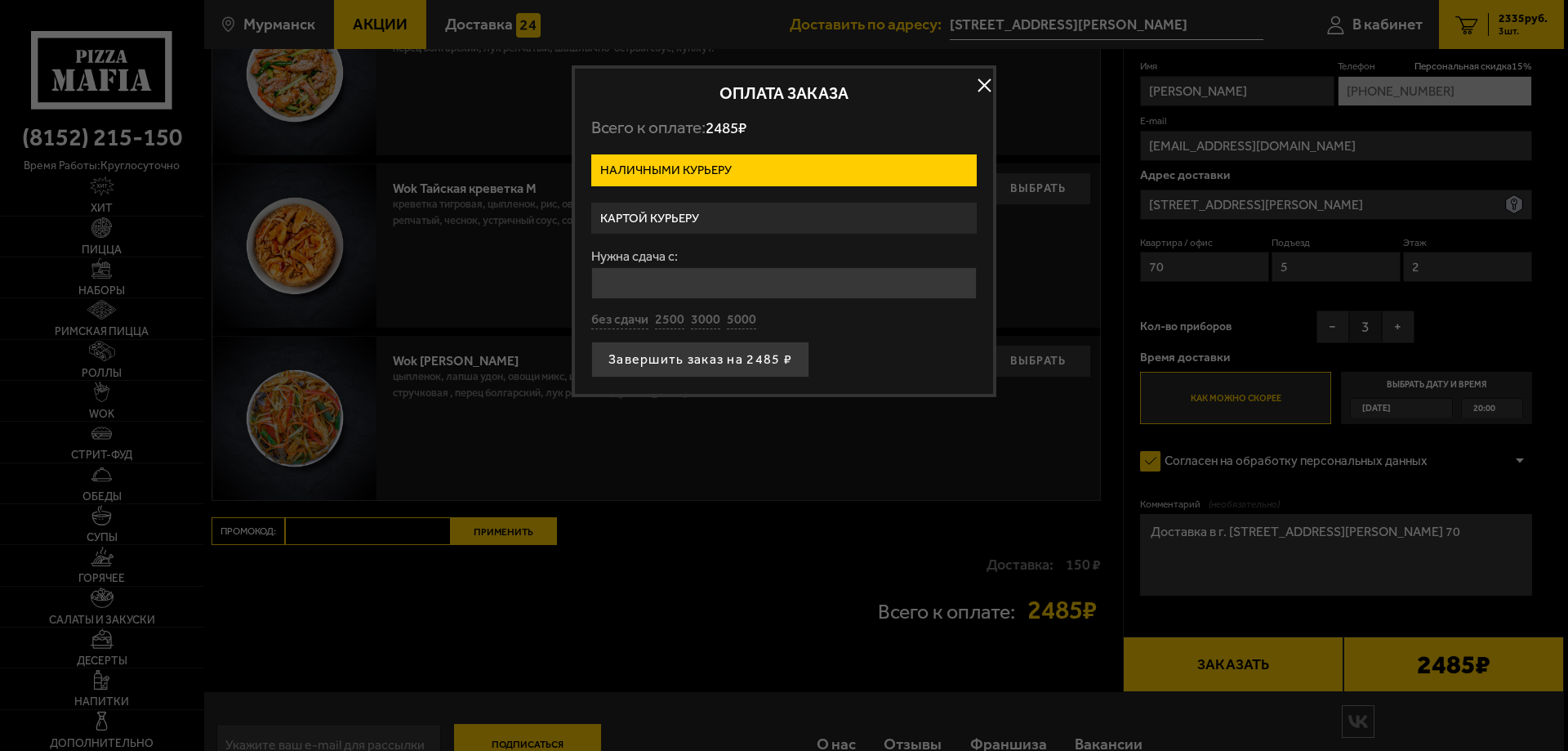
click at [676, 220] on label "Картой курьеру" at bounding box center [784, 218] width 386 height 32
click at [0, 0] on input "Картой курьеру" at bounding box center [0, 0] width 0 height 0
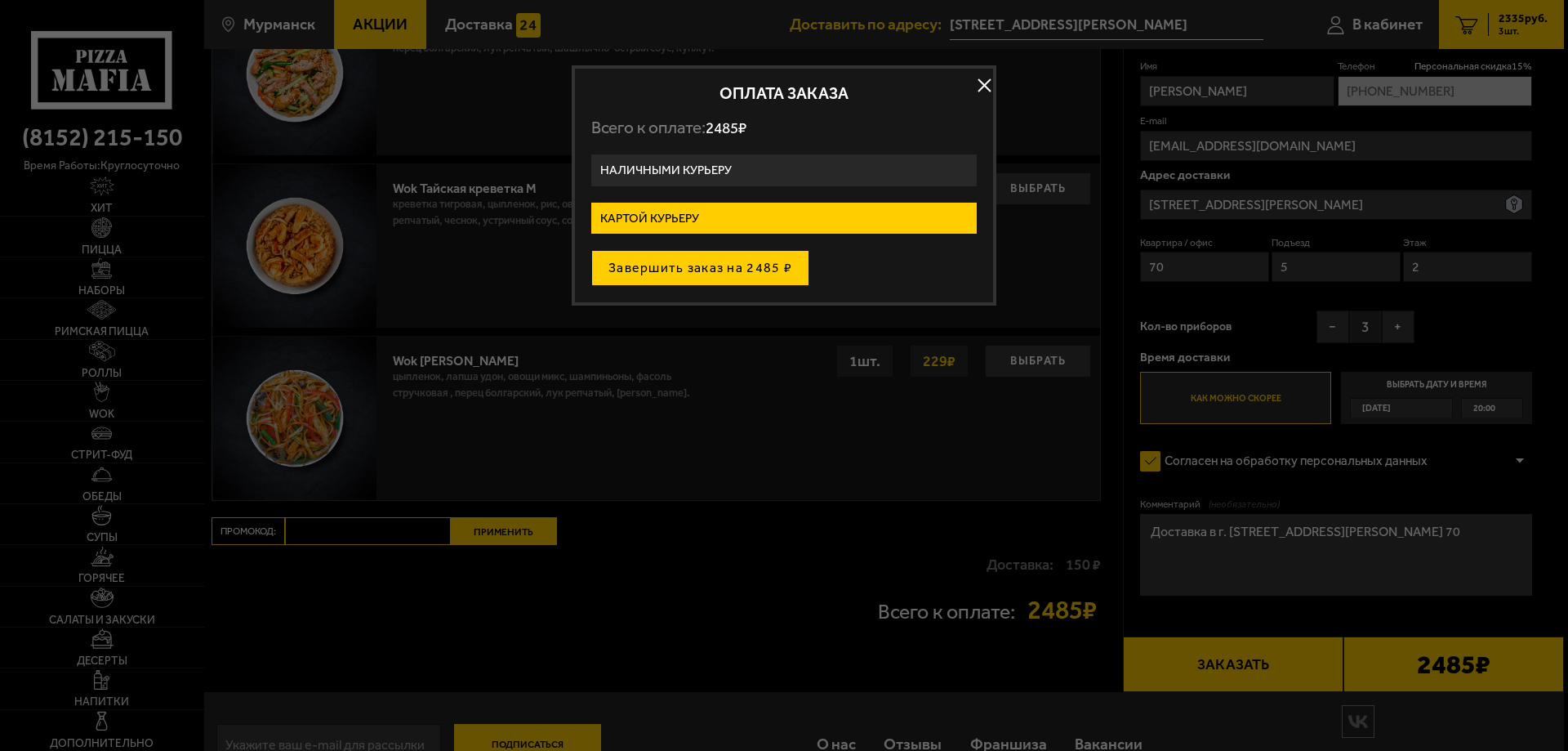
click at [686, 267] on button "Завершить заказ на 2485 ₽" at bounding box center [700, 268] width 218 height 36
